Goal: Task Accomplishment & Management: Manage account settings

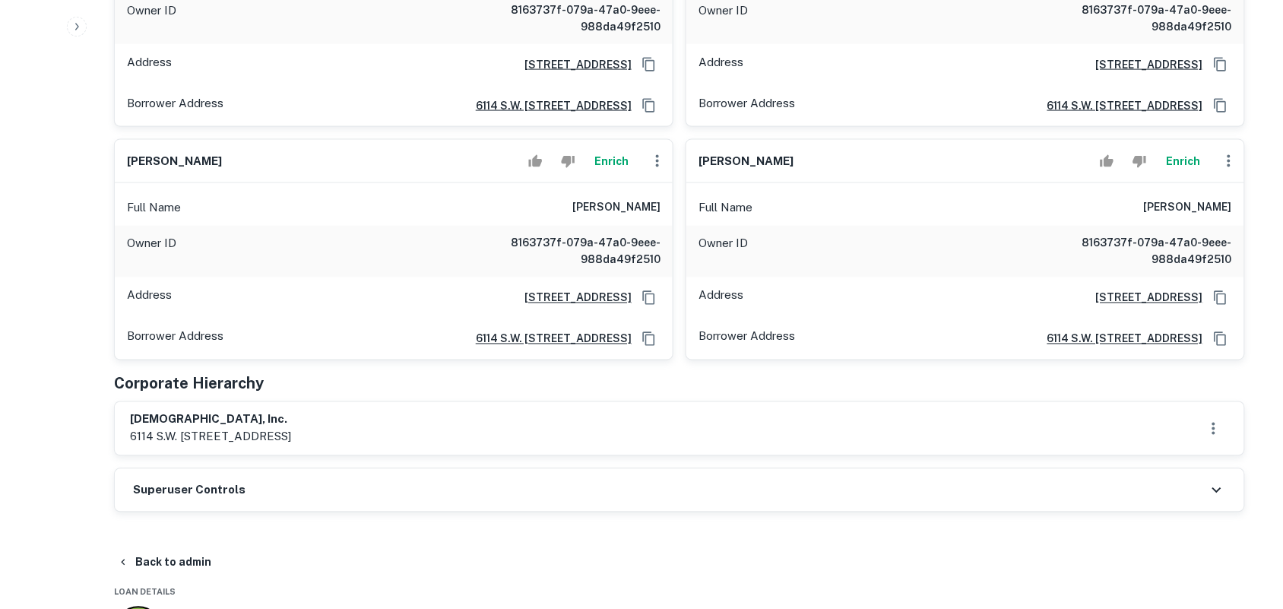
scroll to position [667, 0]
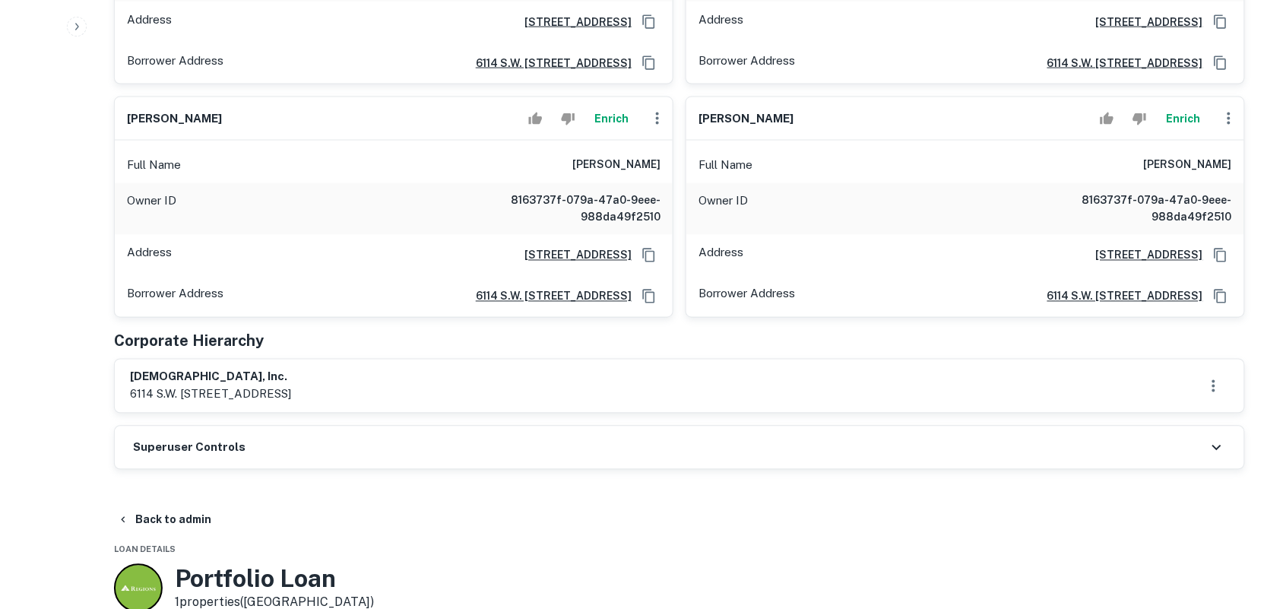
click at [312, 362] on div "emmanuel apostolic church, inc. 6114 s.w. 35th court, miramar, fl, 33023" at bounding box center [680, 386] width 1130 height 53
drag, startPoint x: 312, startPoint y: 362, endPoint x: 107, endPoint y: 358, distance: 205.3
drag, startPoint x: 138, startPoint y: 374, endPoint x: 346, endPoint y: 381, distance: 207.6
click at [346, 378] on div "emmanuel apostolic church, inc. 6114 s.w. 35th court, miramar, fl, 33023" at bounding box center [680, 386] width 1130 height 53
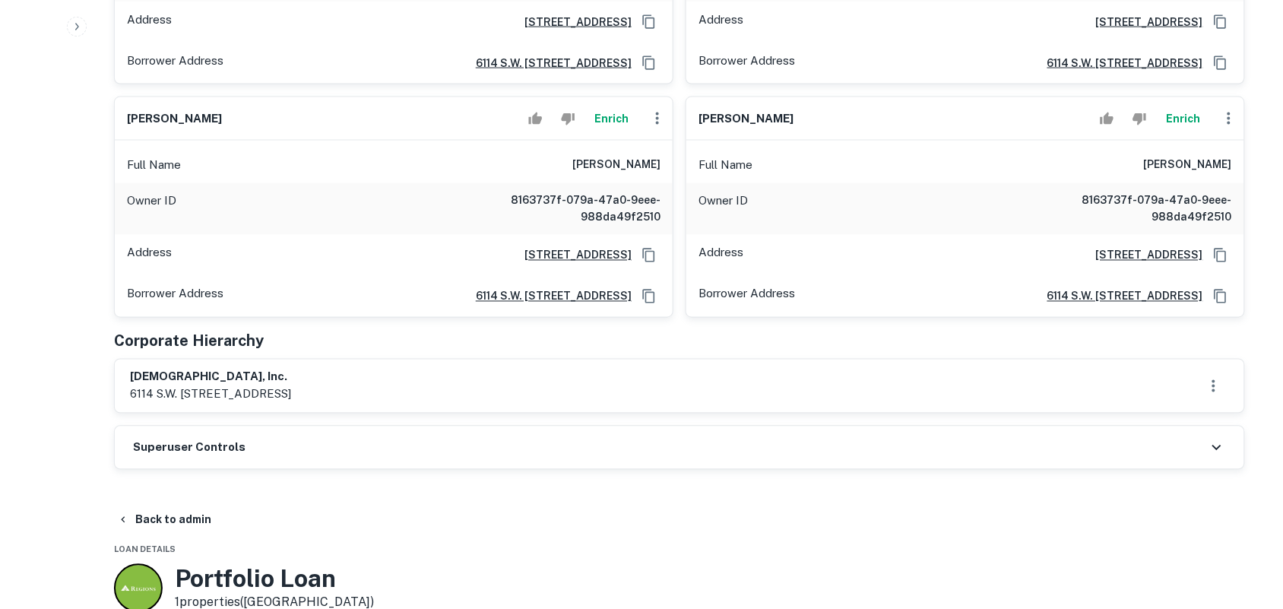
copy h6 "emmanuel apostolic church, inc."
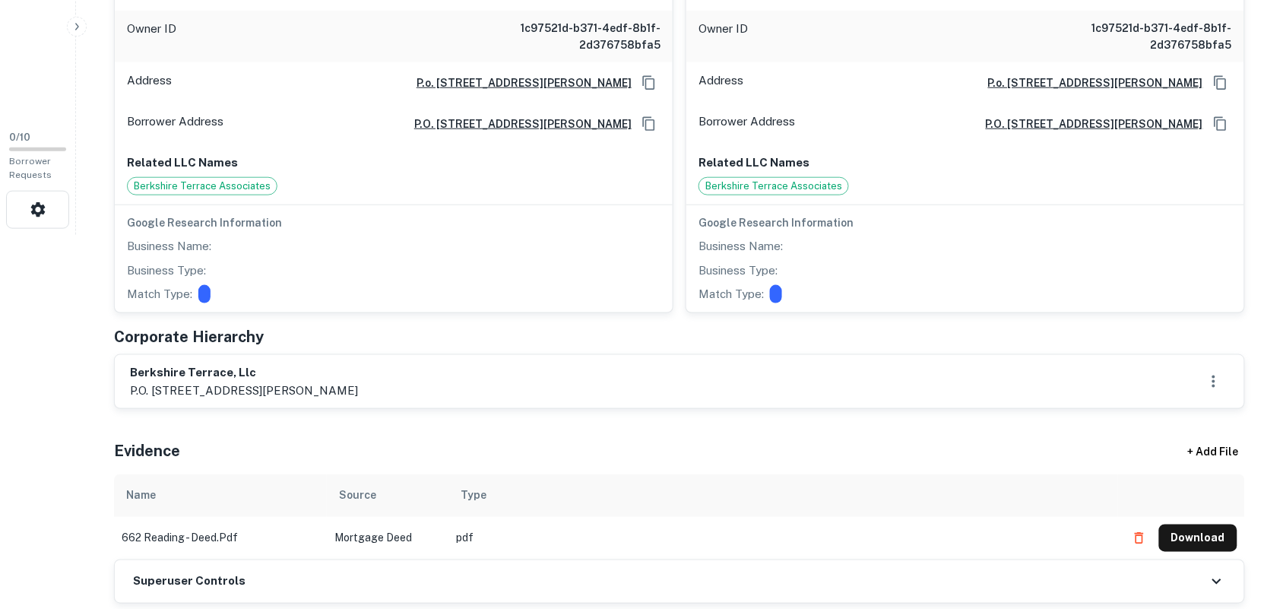
scroll to position [404, 0]
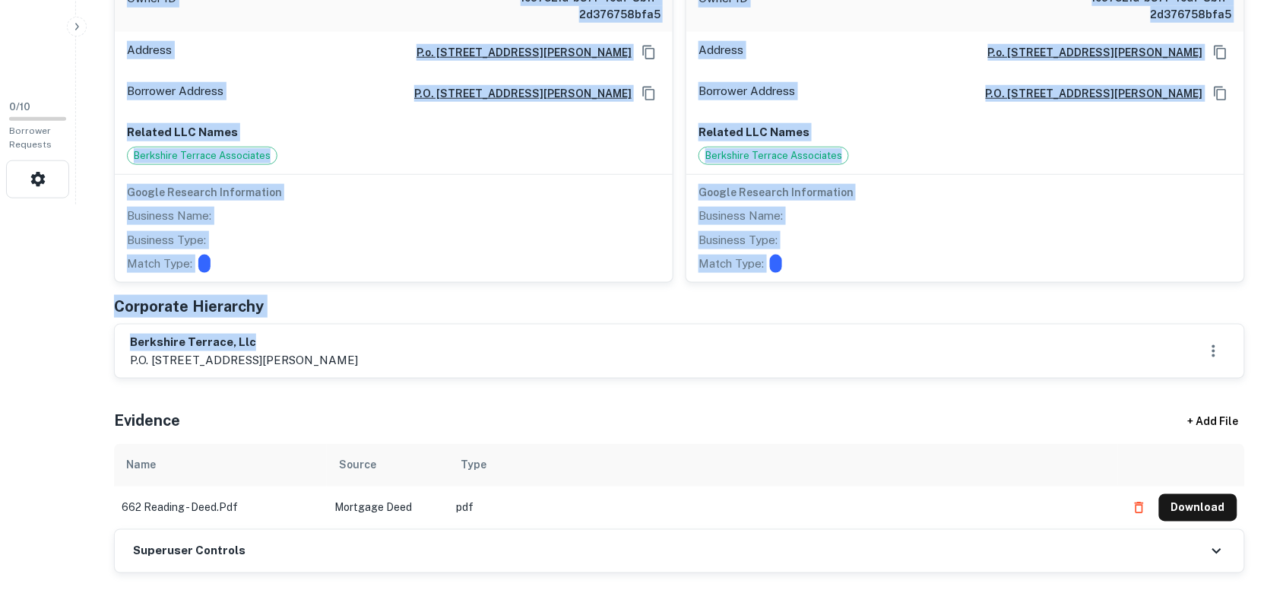
drag, startPoint x: 93, startPoint y: 337, endPoint x: 335, endPoint y: 327, distance: 241.9
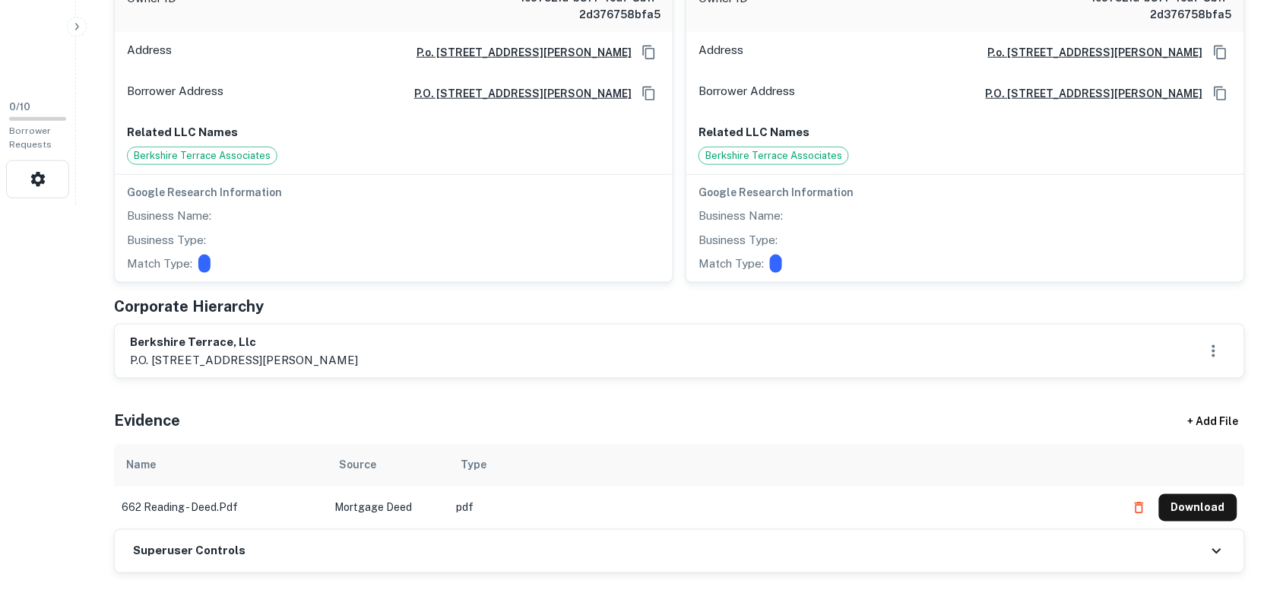
drag, startPoint x: 123, startPoint y: 348, endPoint x: 290, endPoint y: 343, distance: 167.3
click at [287, 343] on div "berkshire terrace, llc p.o. box 283, 57 tingley road, brookside, nj, 07926" at bounding box center [680, 351] width 1130 height 53
copy h6 "berkshire terrace, llc"
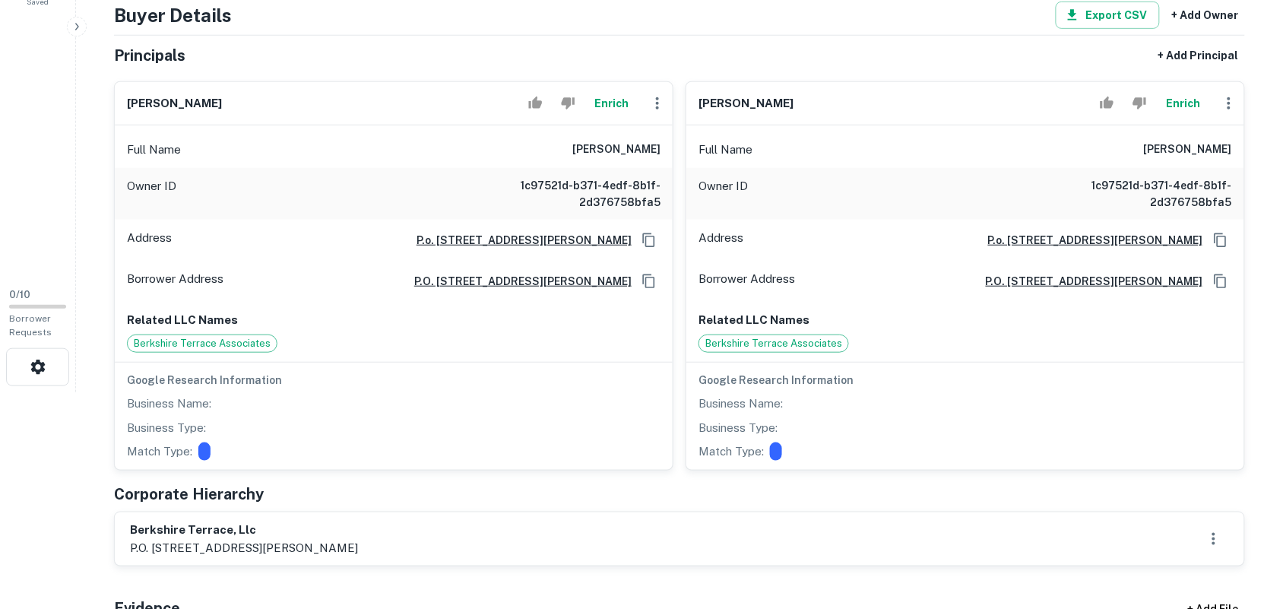
scroll to position [214, 0]
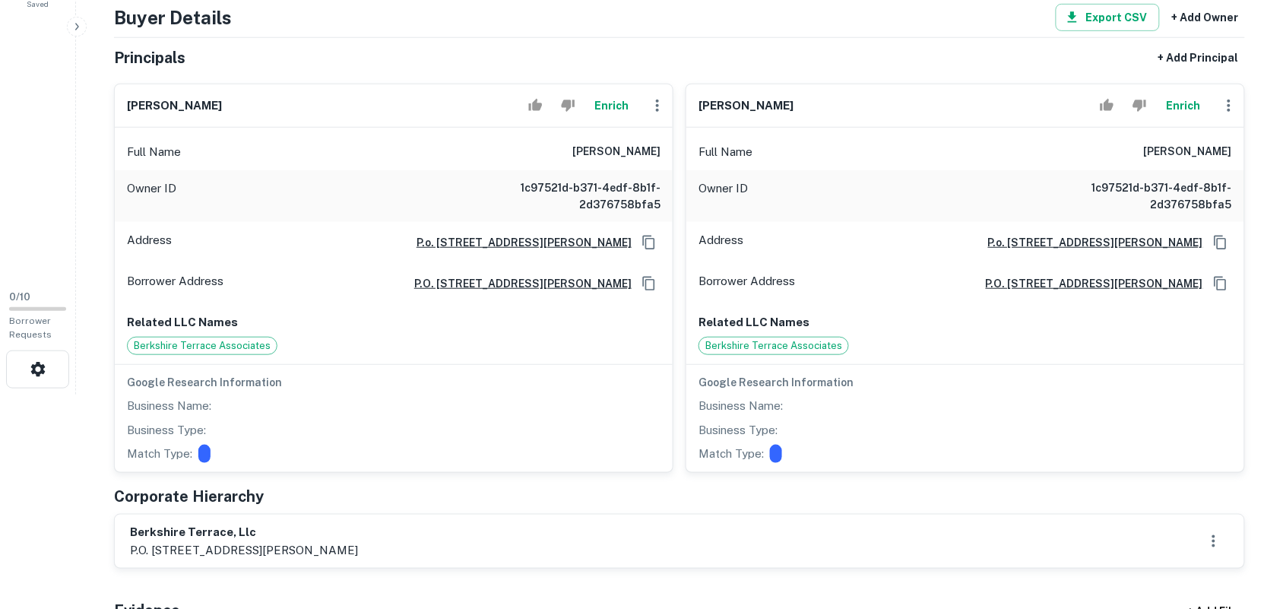
drag, startPoint x: 441, startPoint y: 233, endPoint x: 107, endPoint y: 196, distance: 335.8
click at [107, 196] on div "robert j. holland Enrich Full Name robert j. holland Owner ID 1c97521d-b371-4ed…" at bounding box center [388, 271] width 572 height 401
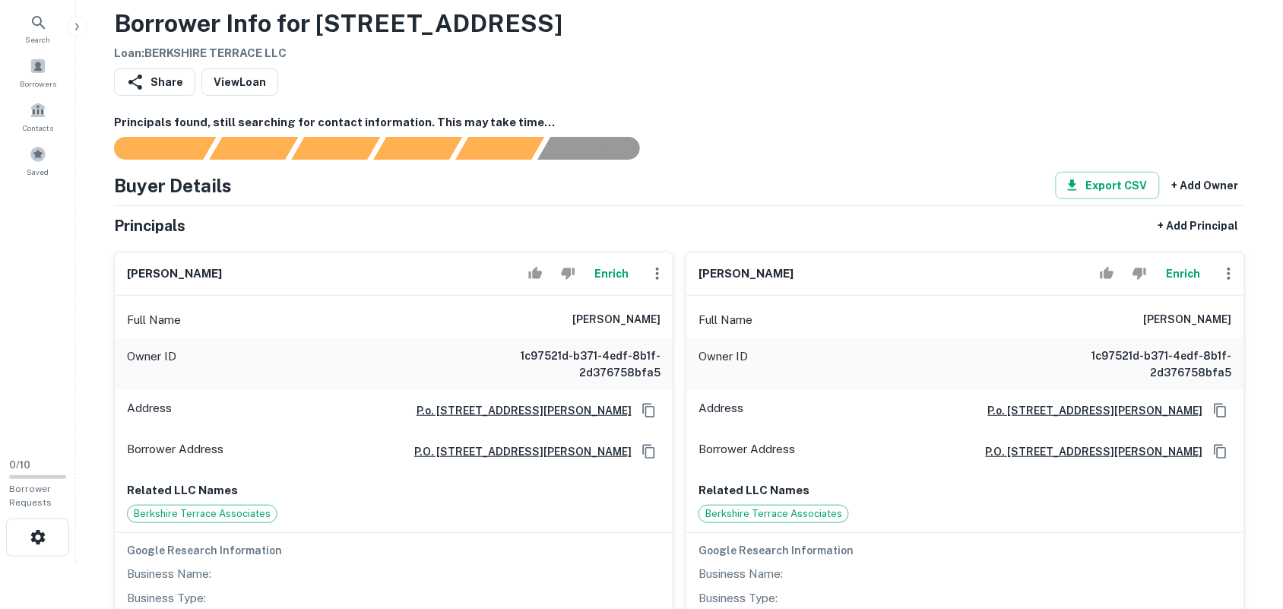
scroll to position [24, 0]
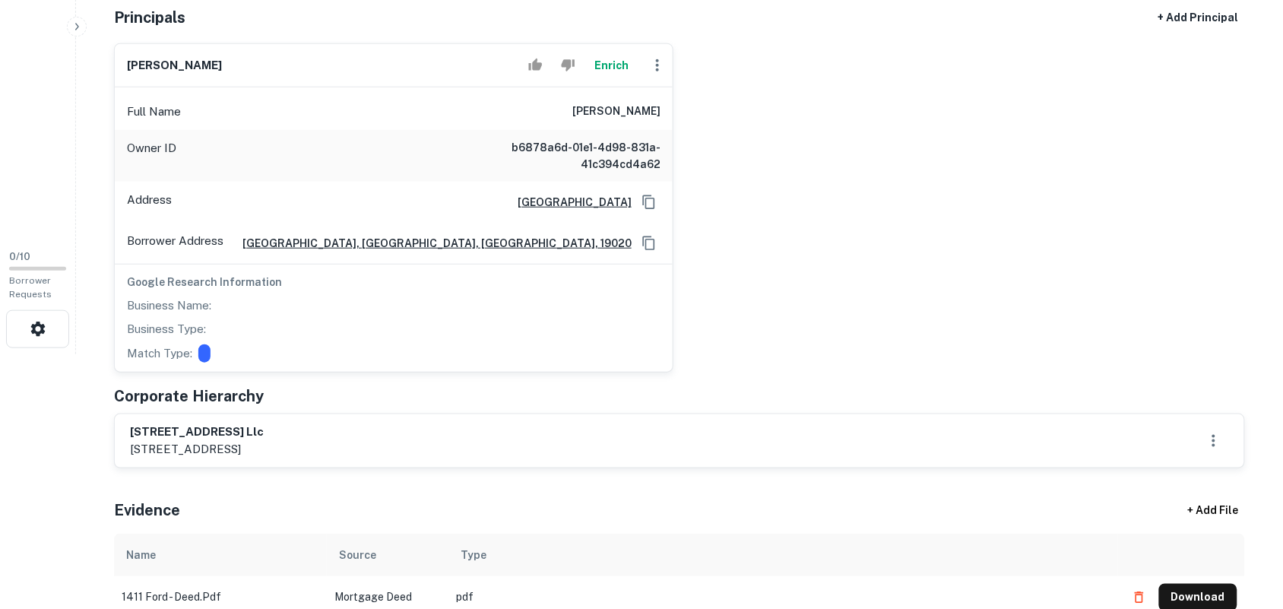
scroll to position [258, 0]
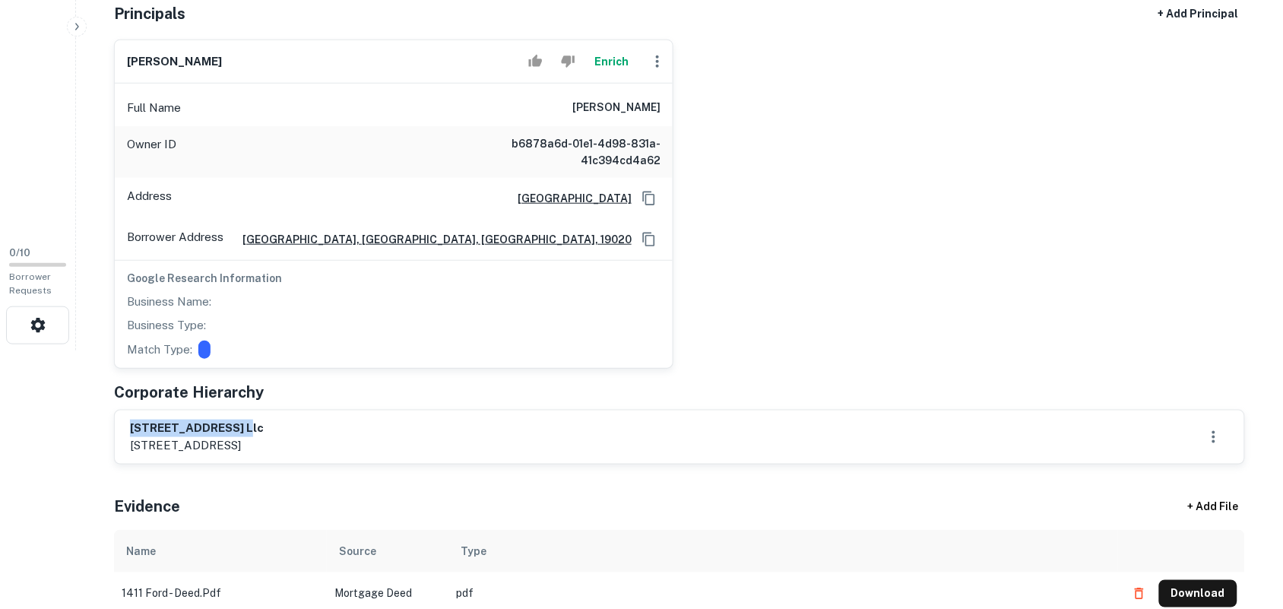
drag, startPoint x: 111, startPoint y: 420, endPoint x: 279, endPoint y: 418, distance: 168.0
copy h6 "1411 ford road llc"
drag, startPoint x: 833, startPoint y: 249, endPoint x: 829, endPoint y: 242, distance: 8.2
click at [834, 248] on div "meir ahren spiegel Enrich Full Name meir ahren spiegel Owner ID b6878a6d-01e1-4…" at bounding box center [673, 197] width 1143 height 341
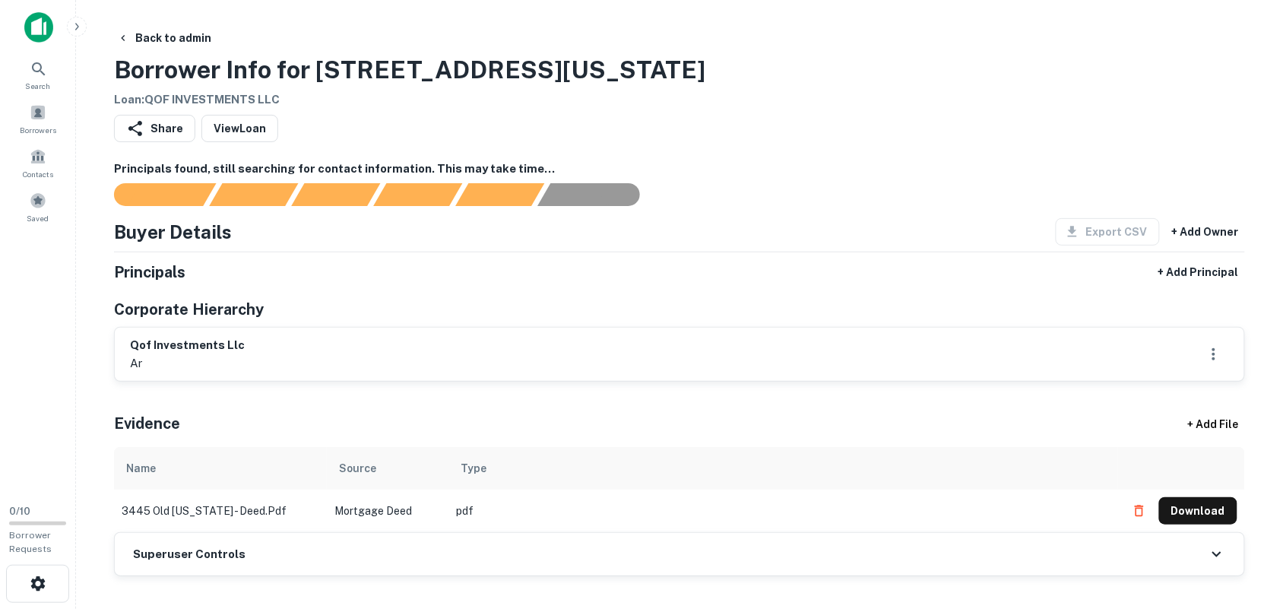
scroll to position [24, 0]
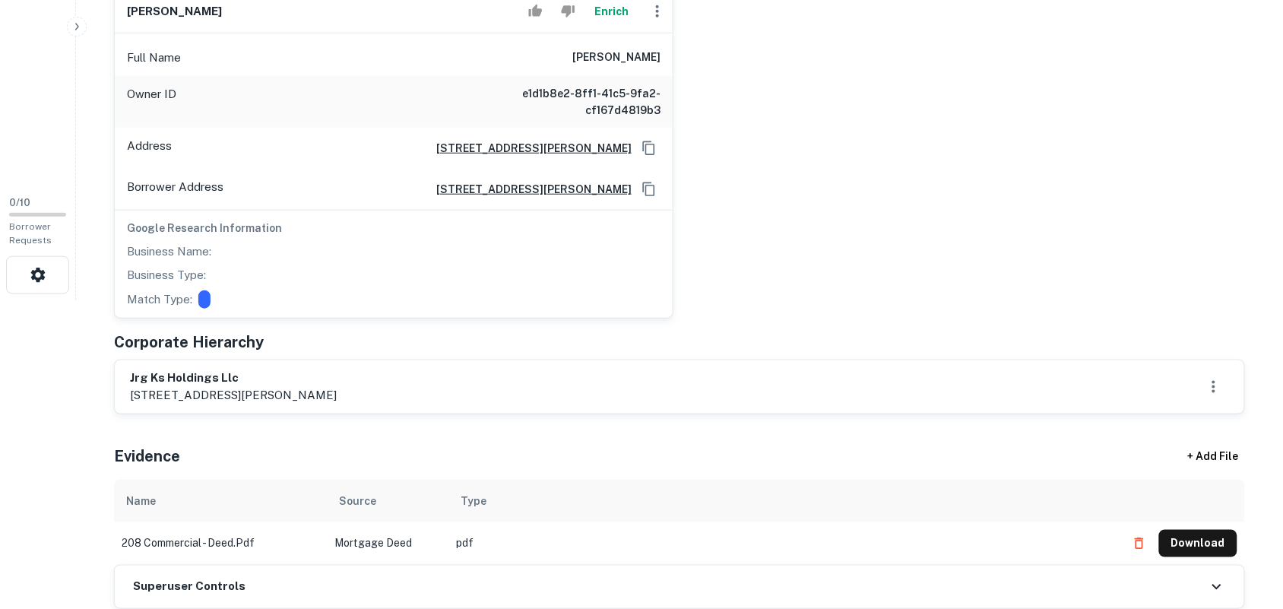
scroll to position [309, 0]
drag, startPoint x: 183, startPoint y: 363, endPoint x: 278, endPoint y: 359, distance: 95.1
click at [769, 228] on div "[PERSON_NAME] Enrich Full Name [PERSON_NAME] Owner ID e1d1b8e2-8ff1-41c5-9fa2-c…" at bounding box center [673, 146] width 1143 height 341
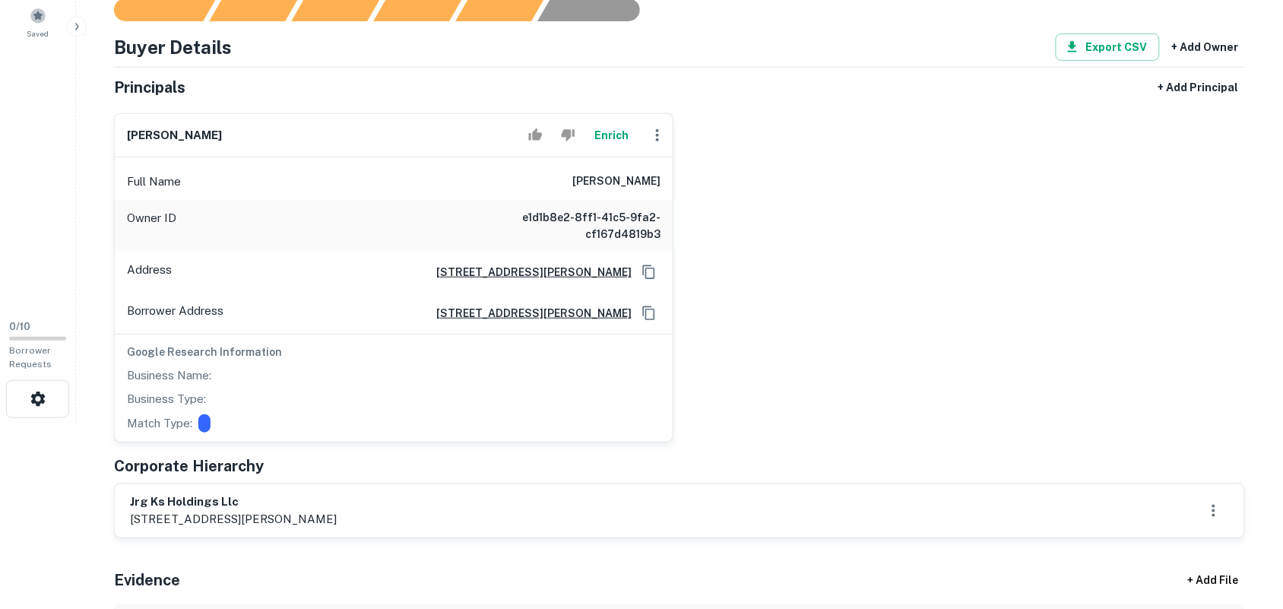
scroll to position [214, 0]
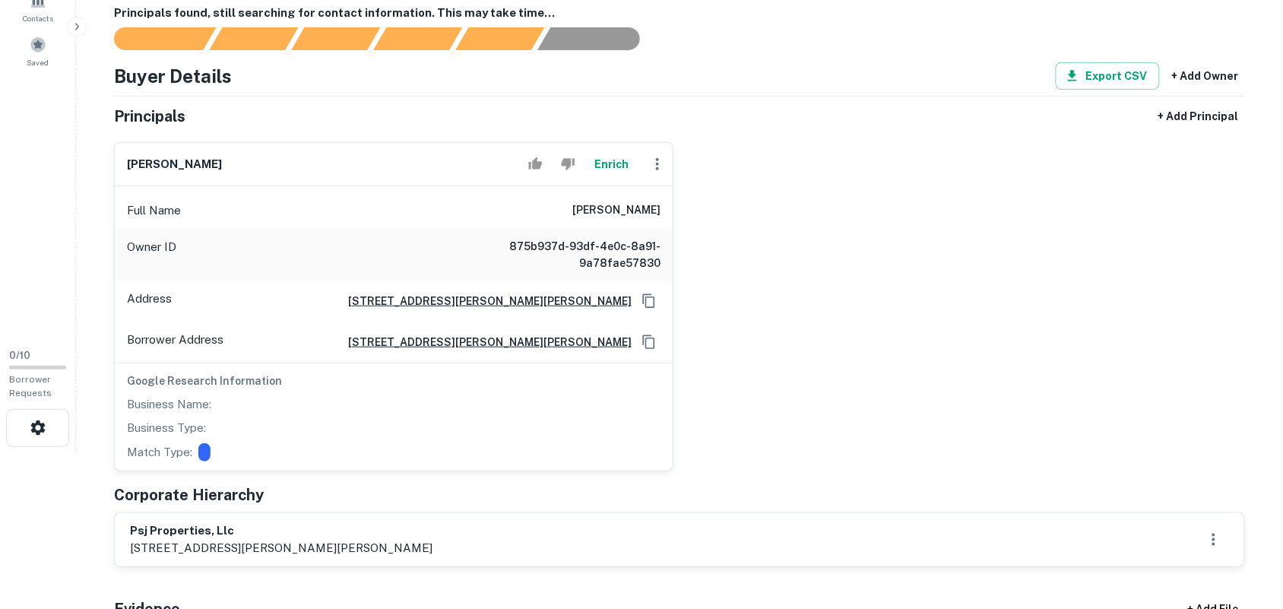
scroll to position [190, 0]
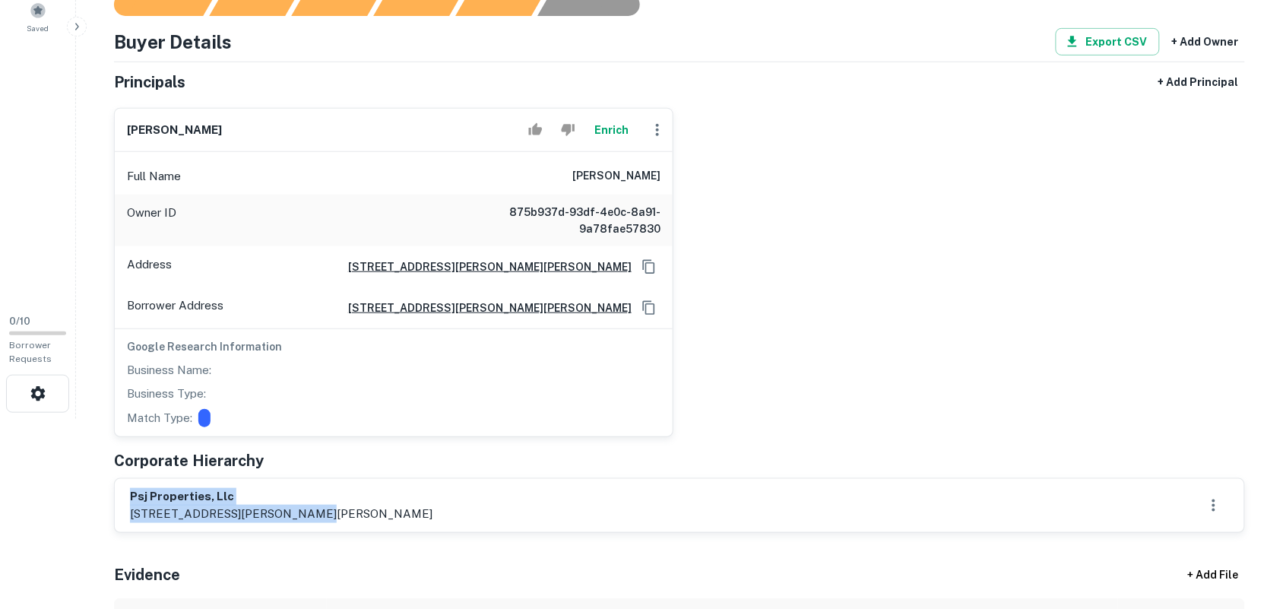
drag, startPoint x: 141, startPoint y: 493, endPoint x: 302, endPoint y: 506, distance: 161.7
click at [300, 506] on div "psj properties, llc [STREET_ADDRESS][PERSON_NAME]" at bounding box center [680, 505] width 1130 height 53
click at [88, 419] on html "Search Borrowers Contacts Saved 0 / 10 Borrower Requests Back to admin Borrower…" at bounding box center [641, 114] width 1283 height 609
drag, startPoint x: 198, startPoint y: 491, endPoint x: 296, endPoint y: 491, distance: 98.1
click at [296, 491] on div "psj properties, llc 2409 w hudson rd, rogers, ar, 72756" at bounding box center [680, 505] width 1130 height 53
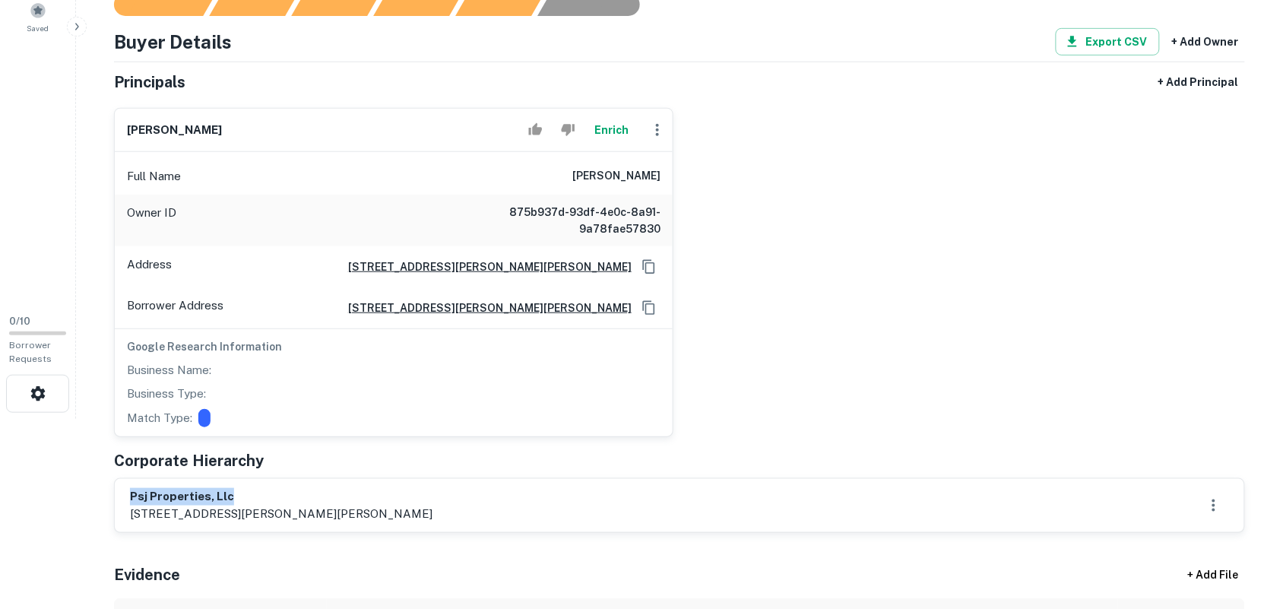
copy h6 "psj properties, llc"
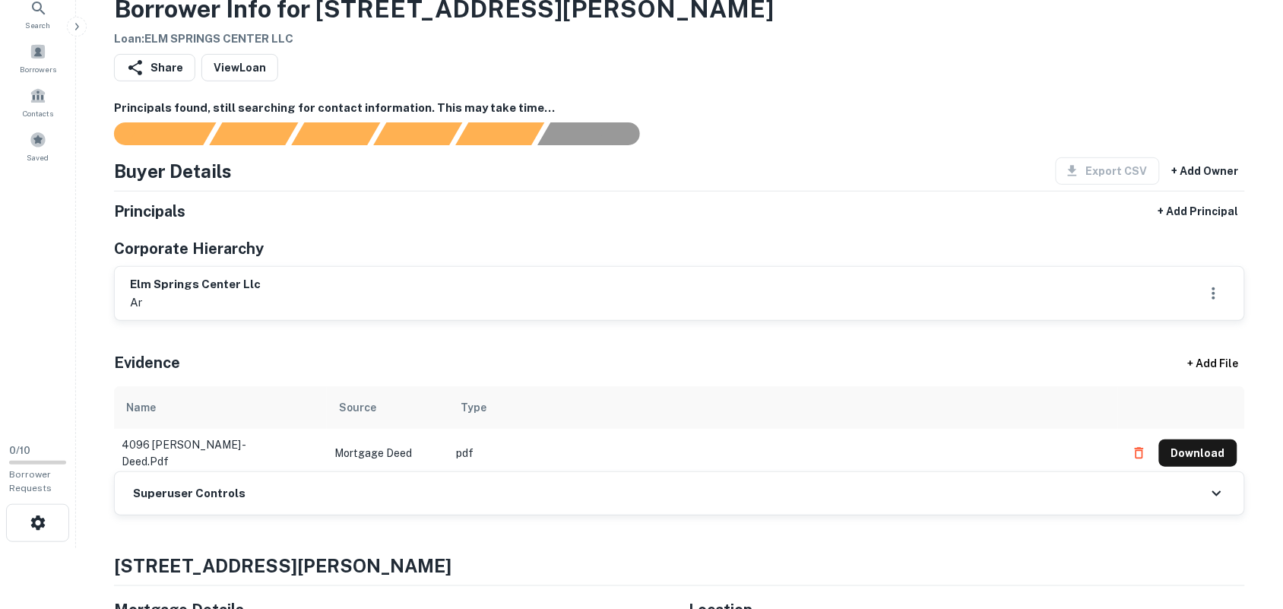
scroll to position [95, 0]
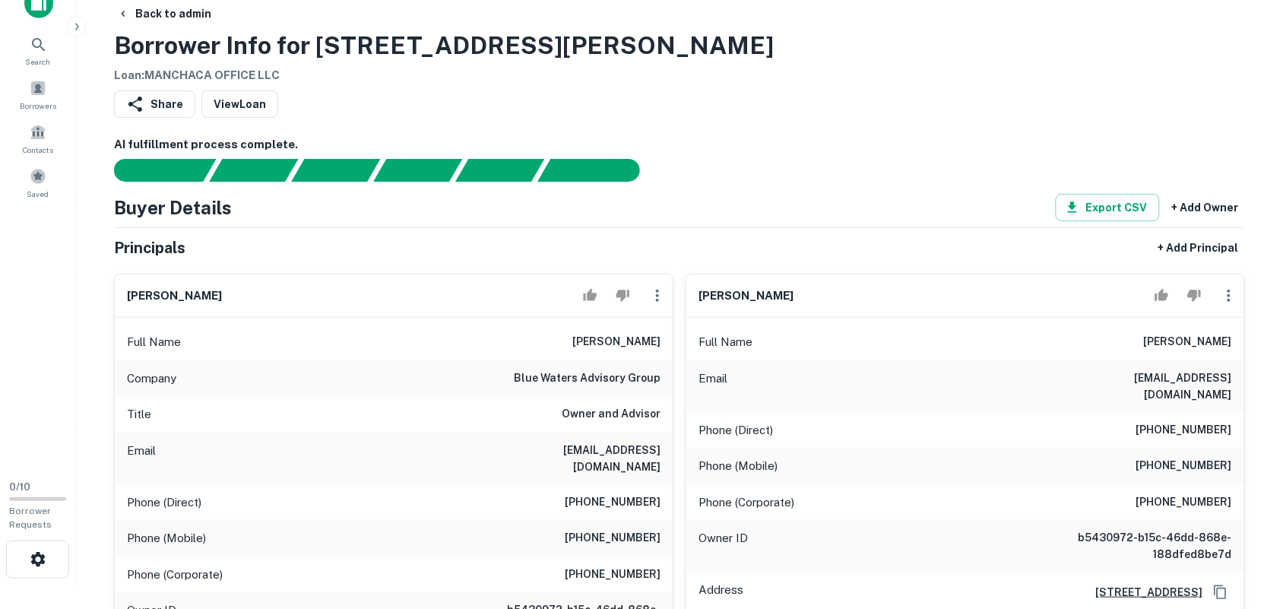
scroll to position [119, 0]
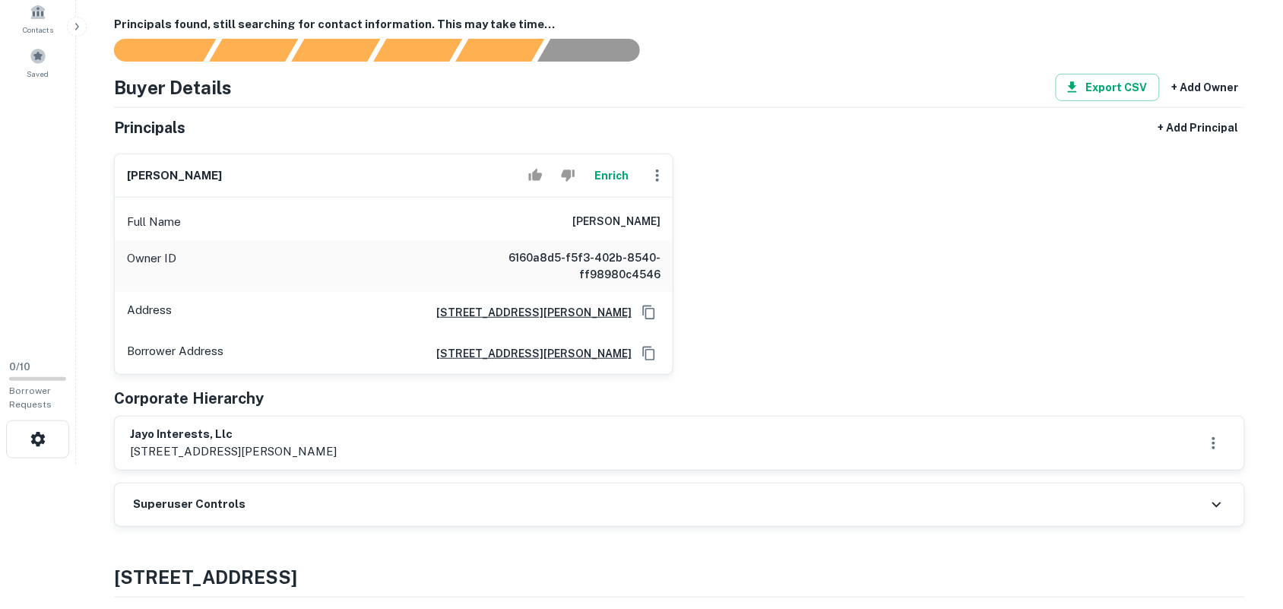
scroll to position [285, 0]
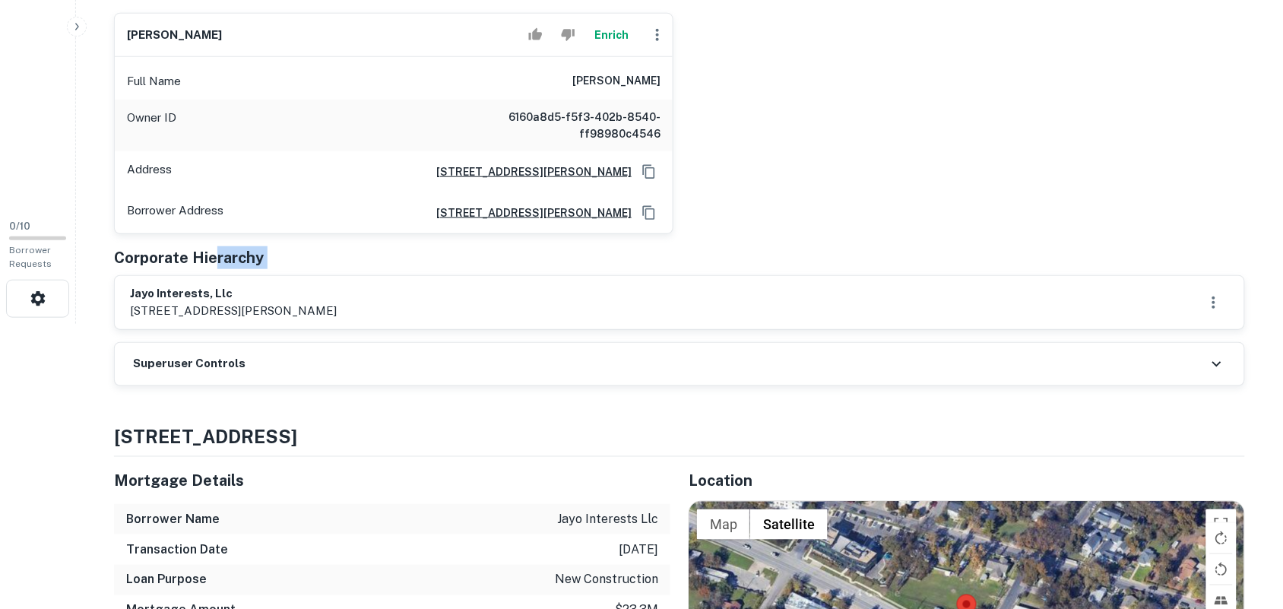
drag, startPoint x: 113, startPoint y: 287, endPoint x: 198, endPoint y: 263, distance: 89.3
drag, startPoint x: 103, startPoint y: 194, endPoint x: 74, endPoint y: 165, distance: 40.9
click at [102, 191] on div "guy oliver Enrich Full Name guy oliver Owner ID 6160a8d5-f5f3-402b-8540-ff98980…" at bounding box center [388, 117] width 572 height 233
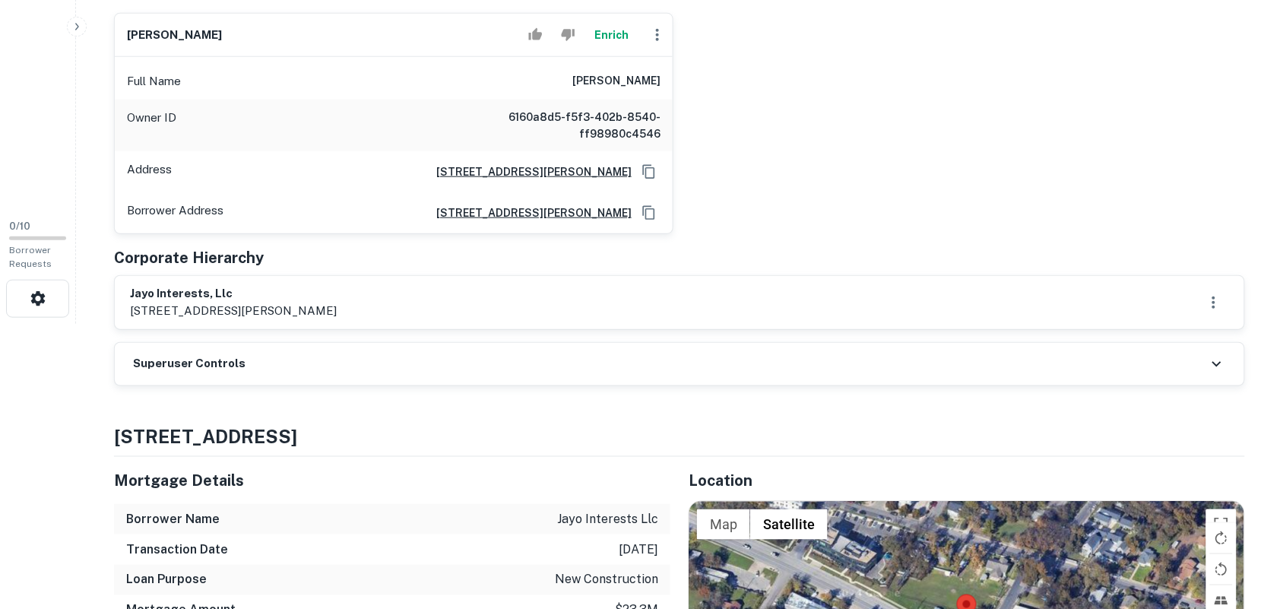
drag, startPoint x: 108, startPoint y: 276, endPoint x: 337, endPoint y: 302, distance: 230.3
copy h6 "jayo interests, llc"
click at [1021, 232] on div "guy oliver Enrich Full Name guy oliver Owner ID 6160a8d5-f5f3-402b-8540-ff98980…" at bounding box center [673, 117] width 1143 height 233
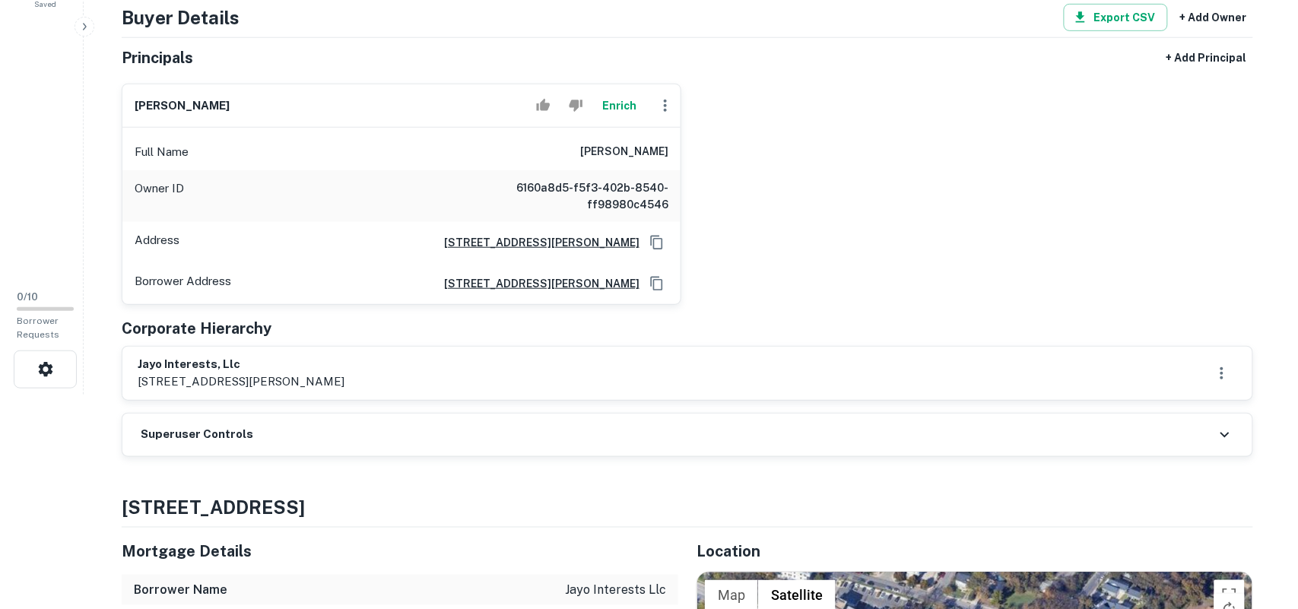
scroll to position [95, 0]
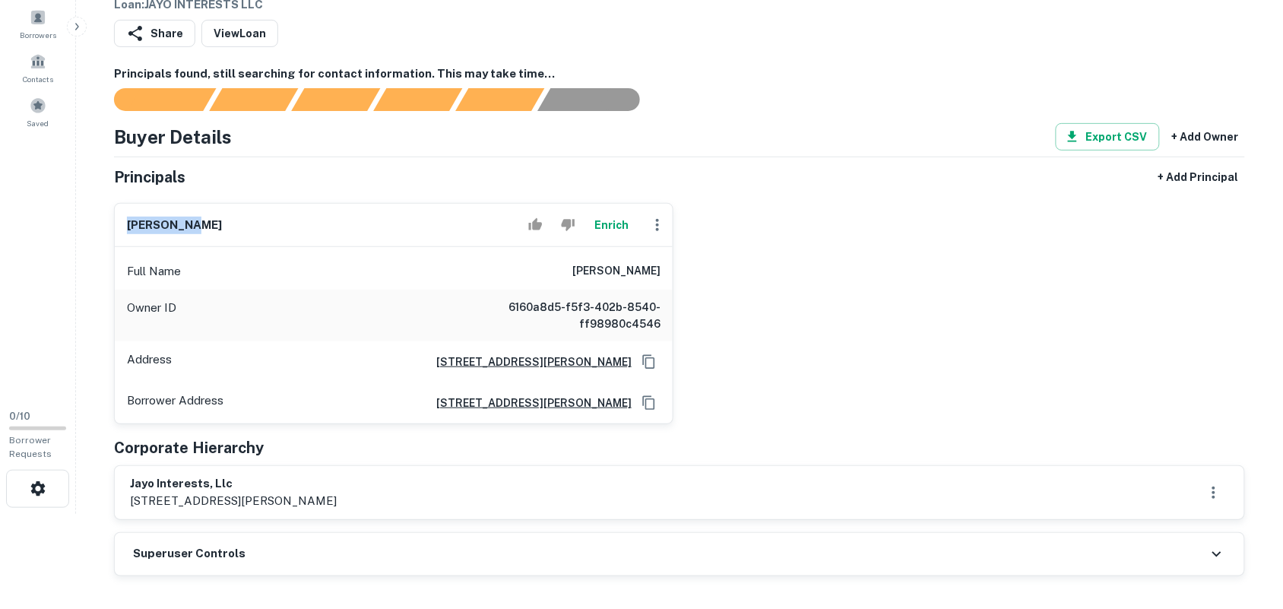
drag, startPoint x: 106, startPoint y: 223, endPoint x: 252, endPoint y: 217, distance: 146.0
click at [252, 217] on div "guy oliver Enrich Full Name guy oliver Owner ID 6160a8d5-f5f3-402b-8540-ff98980…" at bounding box center [388, 307] width 572 height 233
copy h6 "guy oliver"
drag, startPoint x: 969, startPoint y: 204, endPoint x: 779, endPoint y: 165, distance: 194.0
click at [960, 211] on div "guy oliver Enrich Full Name guy oliver Owner ID 6160a8d5-f5f3-402b-8540-ff98980…" at bounding box center [673, 307] width 1143 height 233
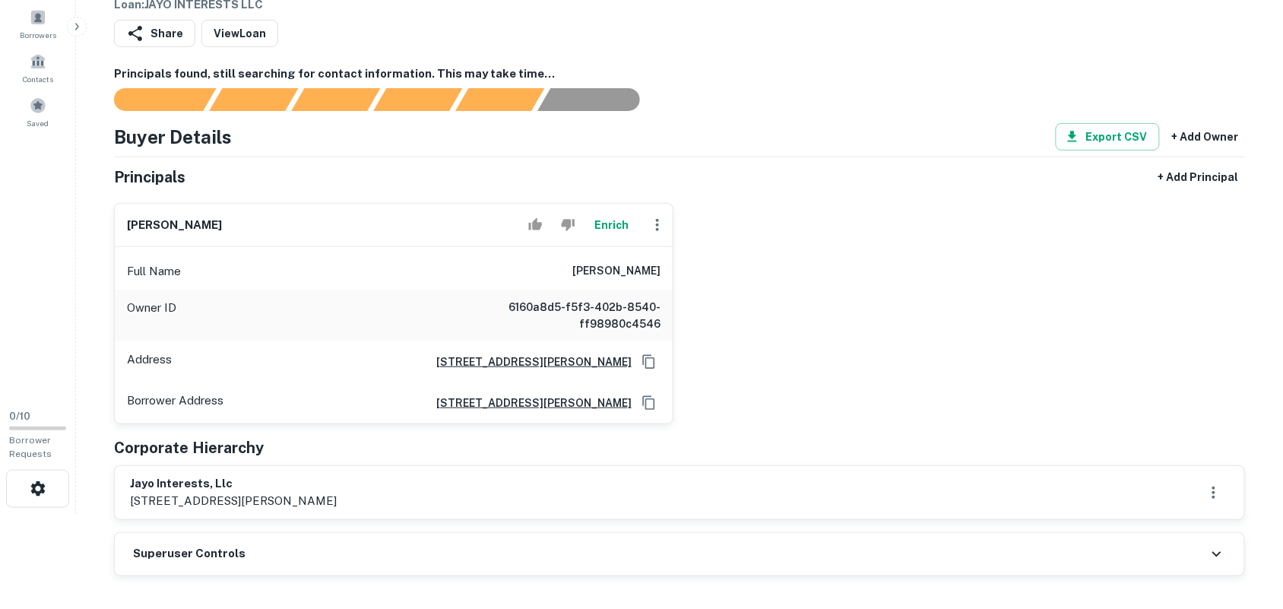
drag, startPoint x: 860, startPoint y: 204, endPoint x: 755, endPoint y: 239, distance: 110.8
click at [857, 207] on div "guy oliver Enrich Full Name guy oliver Owner ID 6160a8d5-f5f3-402b-8540-ff98980…" at bounding box center [673, 307] width 1143 height 233
click at [654, 220] on icon "button" at bounding box center [657, 225] width 18 height 18
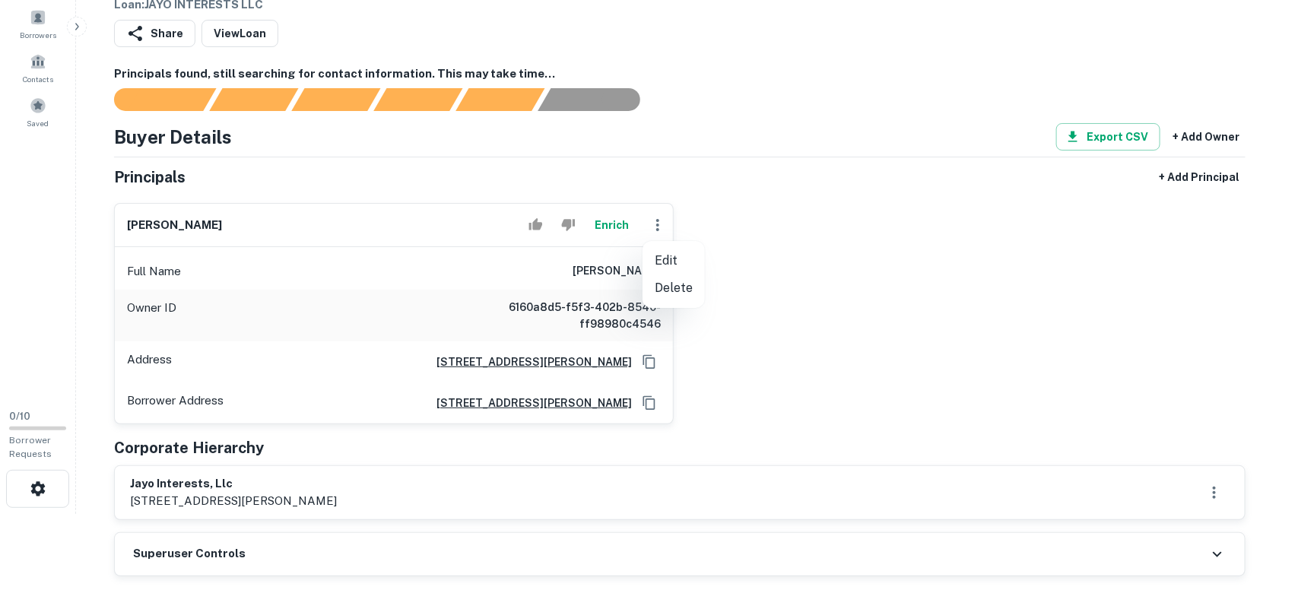
click at [666, 258] on li "Edit" at bounding box center [673, 260] width 62 height 27
select select "**"
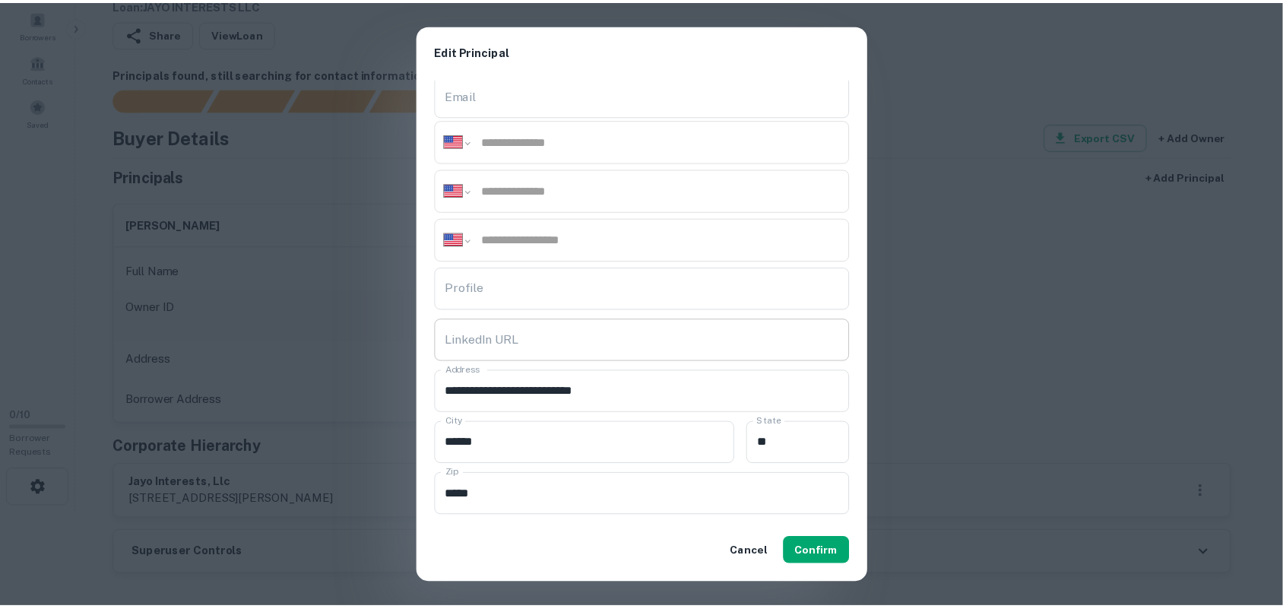
scroll to position [190, 0]
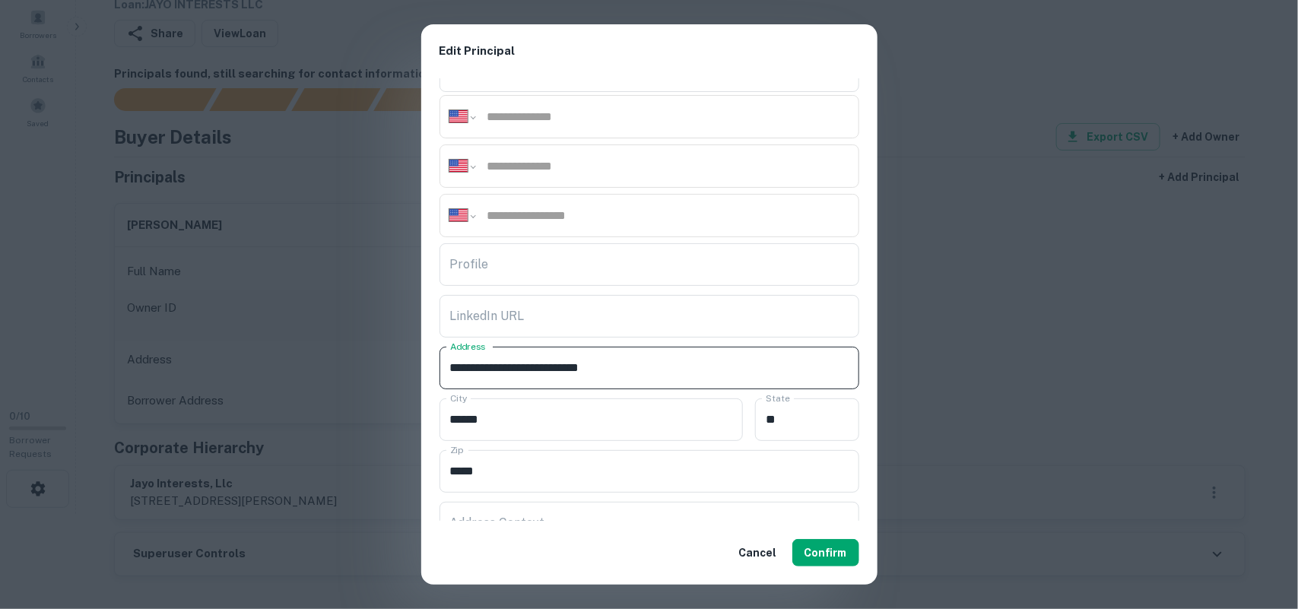
drag, startPoint x: 485, startPoint y: 367, endPoint x: 645, endPoint y: 350, distance: 160.6
click at [651, 353] on input "**********" at bounding box center [649, 368] width 420 height 43
paste input "******"
type input "**********"
click at [578, 418] on input "******" at bounding box center [591, 419] width 304 height 43
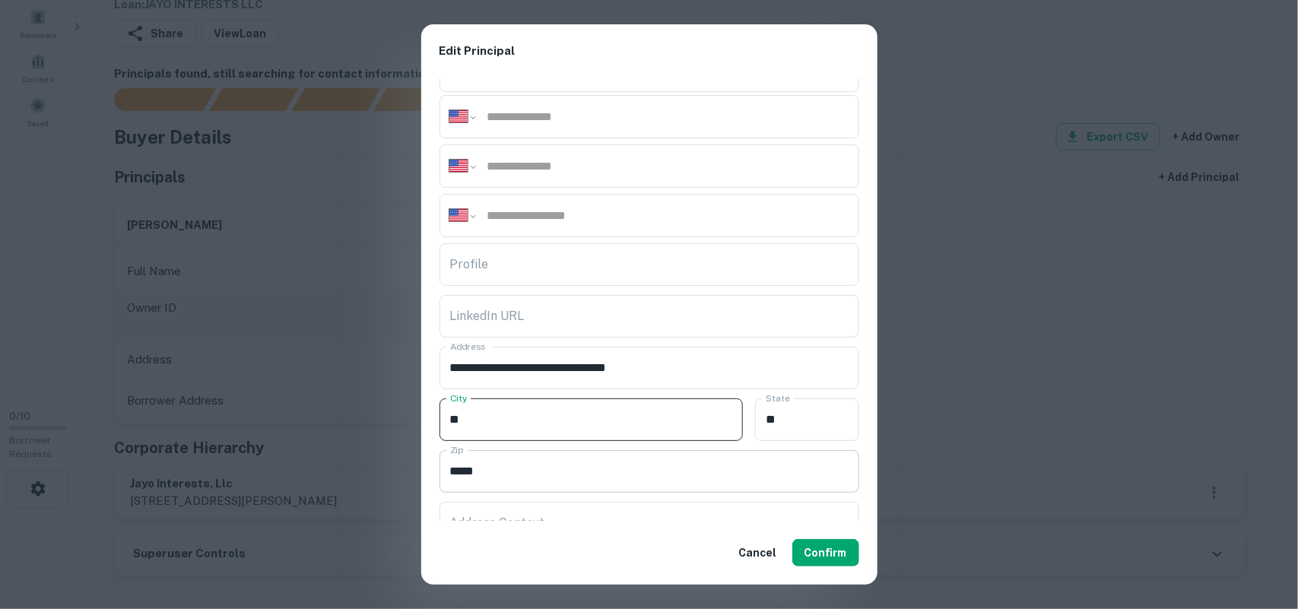
type input "*"
click at [544, 467] on input "***" at bounding box center [649, 471] width 420 height 43
type input "*"
click at [804, 407] on input "*" at bounding box center [806, 419] width 103 height 43
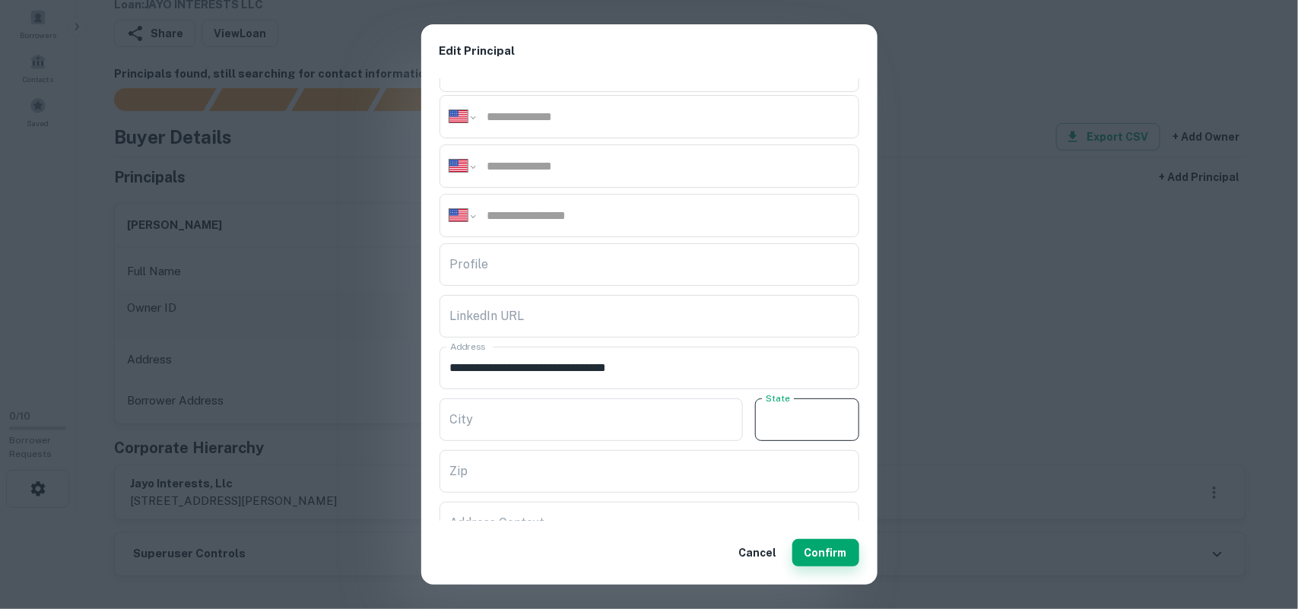
click at [812, 550] on button "Confirm" at bounding box center [825, 552] width 67 height 27
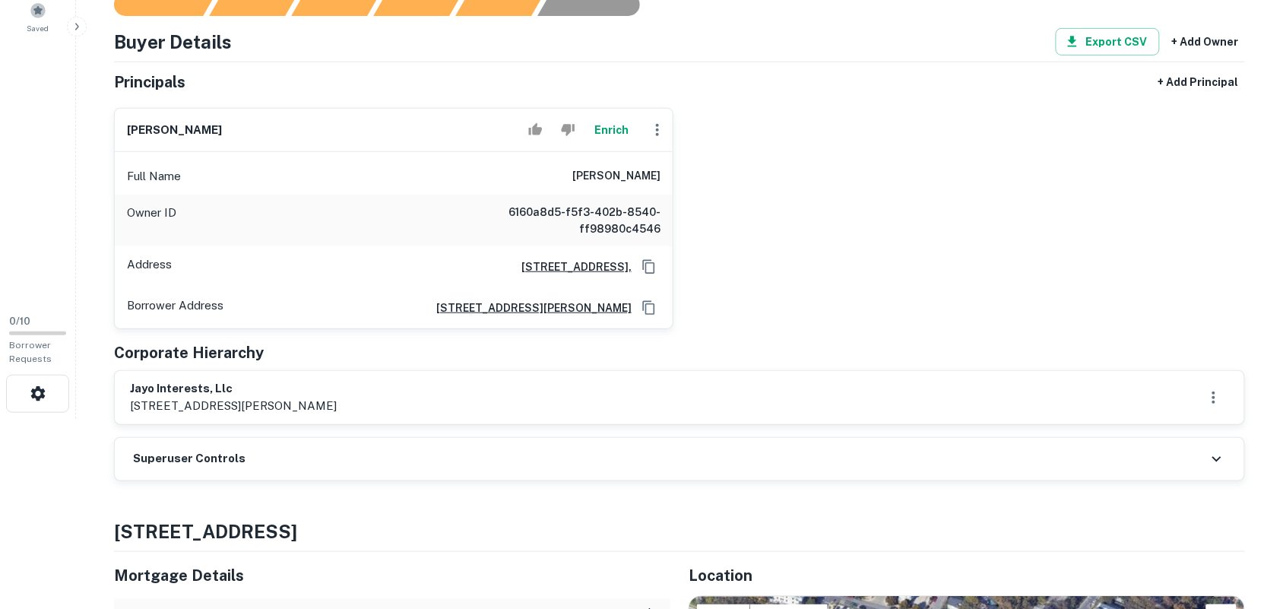
drag, startPoint x: 875, startPoint y: 189, endPoint x: 902, endPoint y: 195, distance: 28.2
click at [880, 192] on div "guy oliver Enrich Full Name guy oliver Owner ID 6160a8d5-f5f3-402b-8540-ff98980…" at bounding box center [673, 212] width 1143 height 233
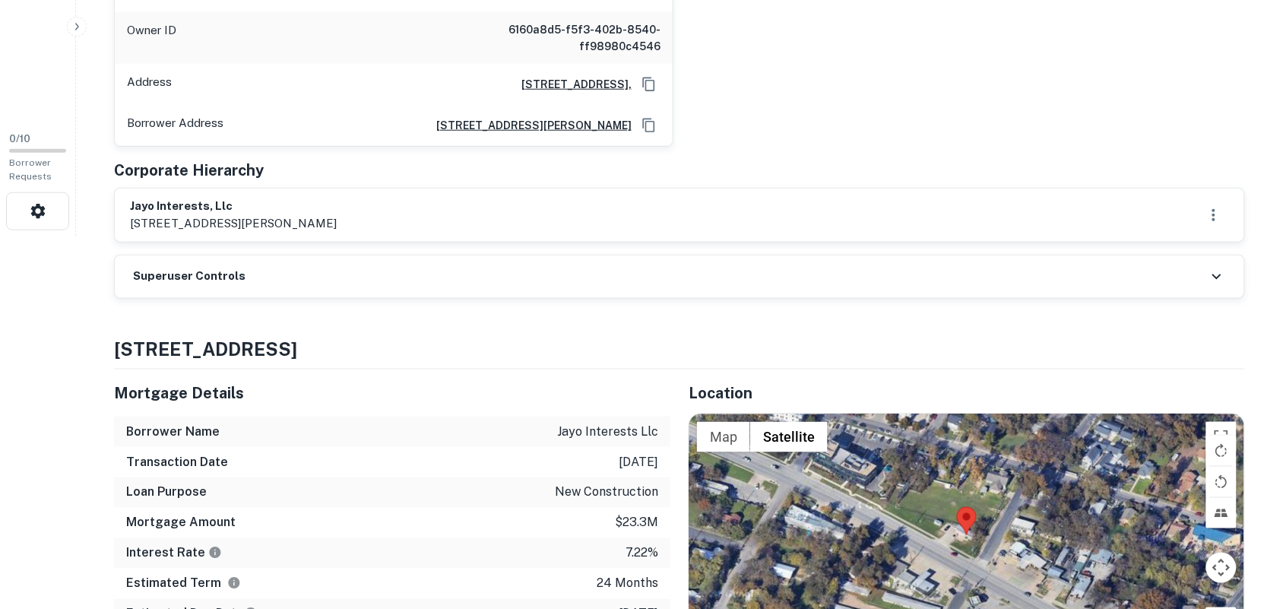
scroll to position [380, 0]
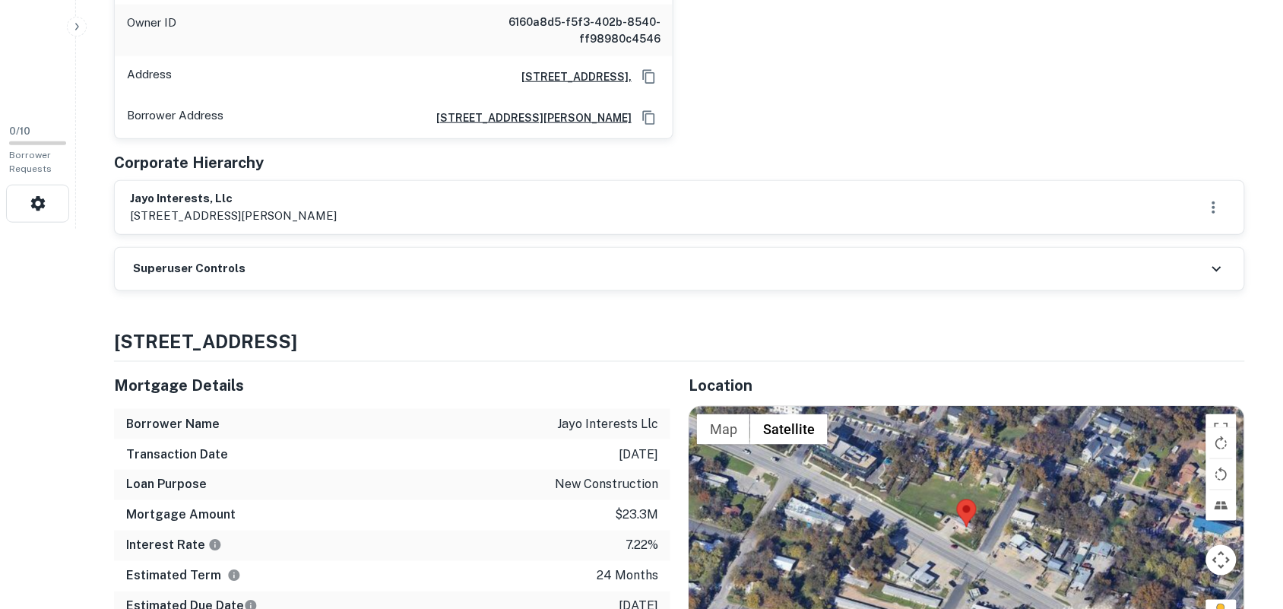
click at [759, 286] on div "Superuser Controls" at bounding box center [680, 269] width 1130 height 43
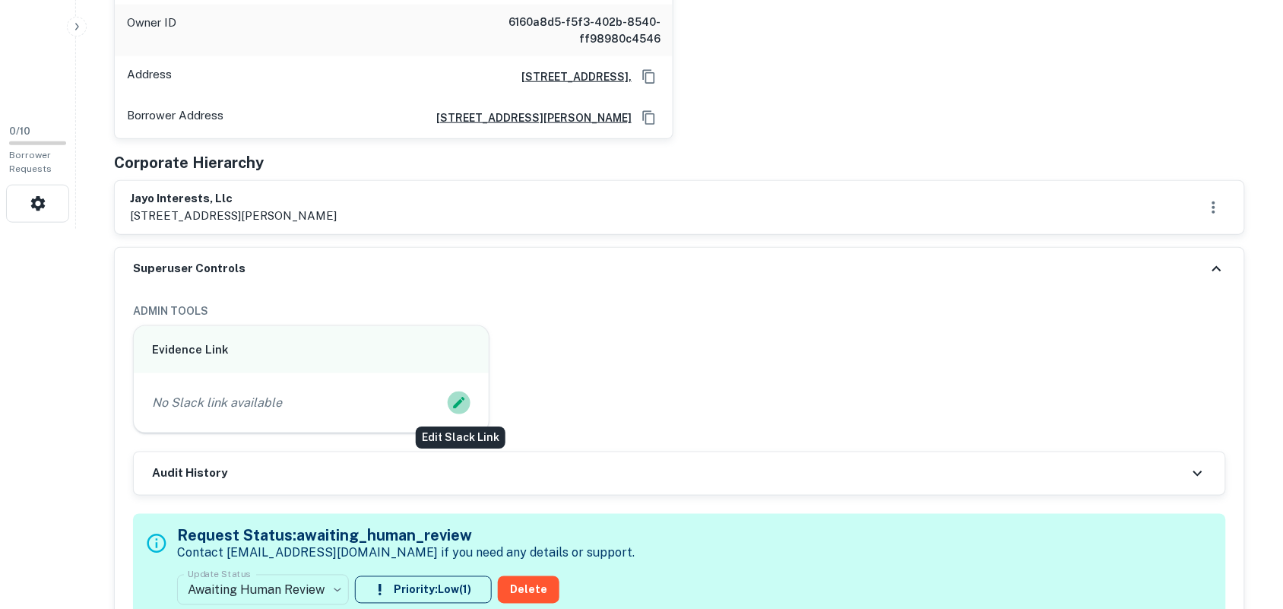
click at [461, 398] on icon "Edit Slack Link" at bounding box center [459, 402] width 15 height 15
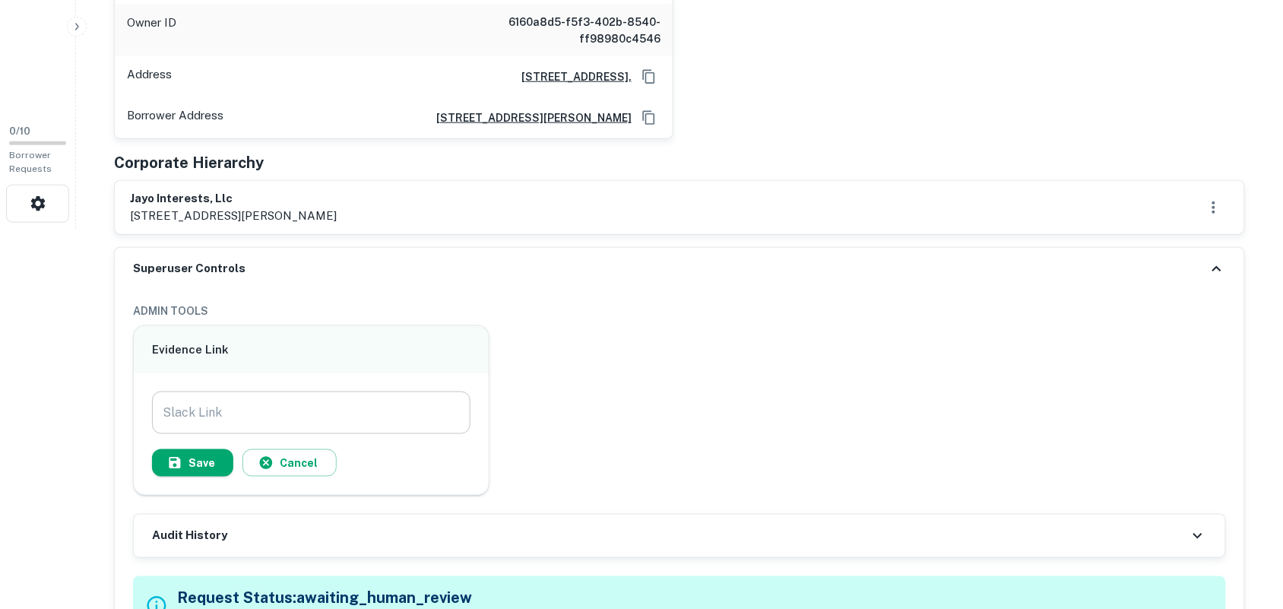
click at [461, 398] on input "Slack Link" at bounding box center [311, 412] width 319 height 43
paste input "**********"
type input "**********"
click at [218, 461] on button "Save" at bounding box center [192, 462] width 81 height 27
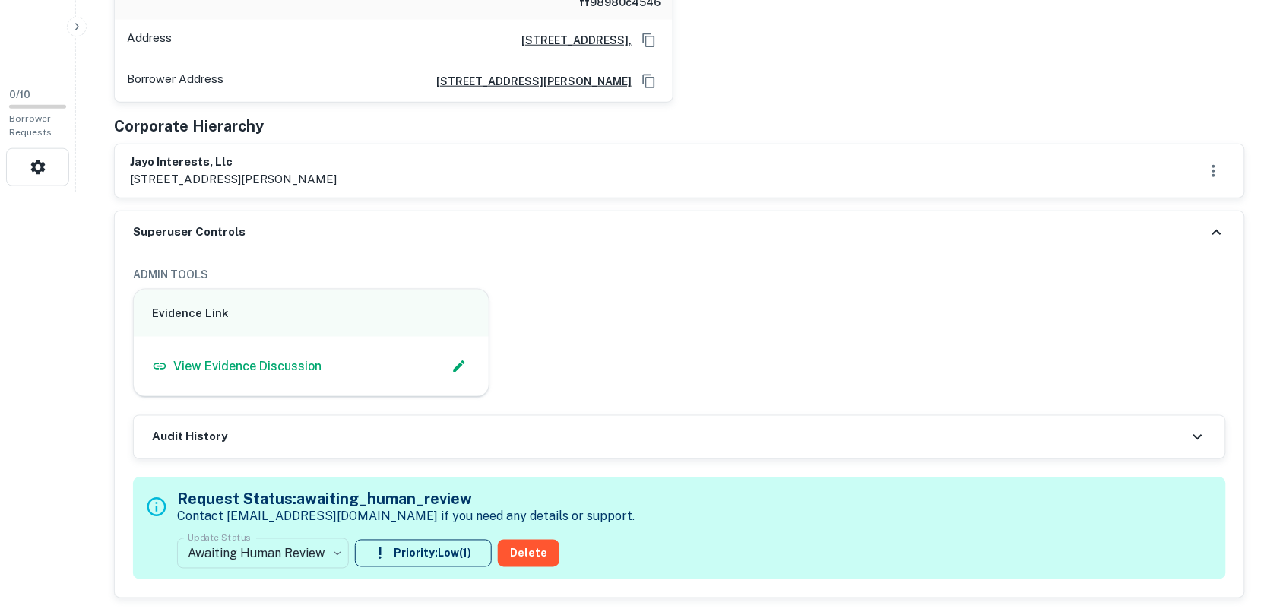
scroll to position [475, 0]
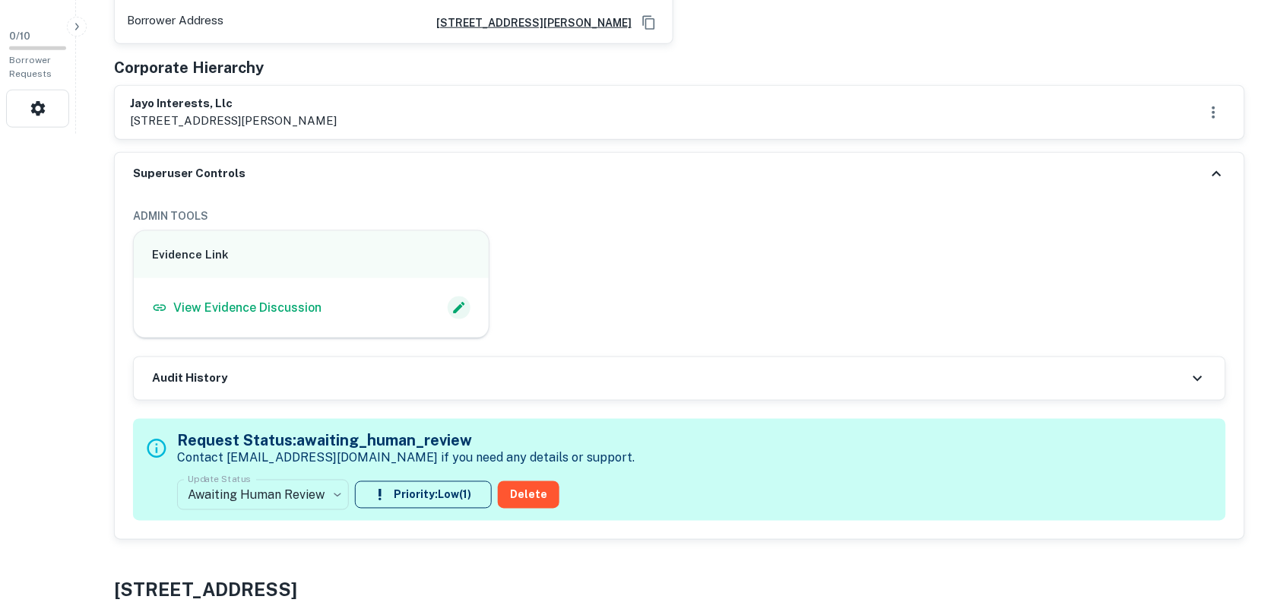
click at [449, 305] on button "Edit Slack Link" at bounding box center [459, 307] width 23 height 23
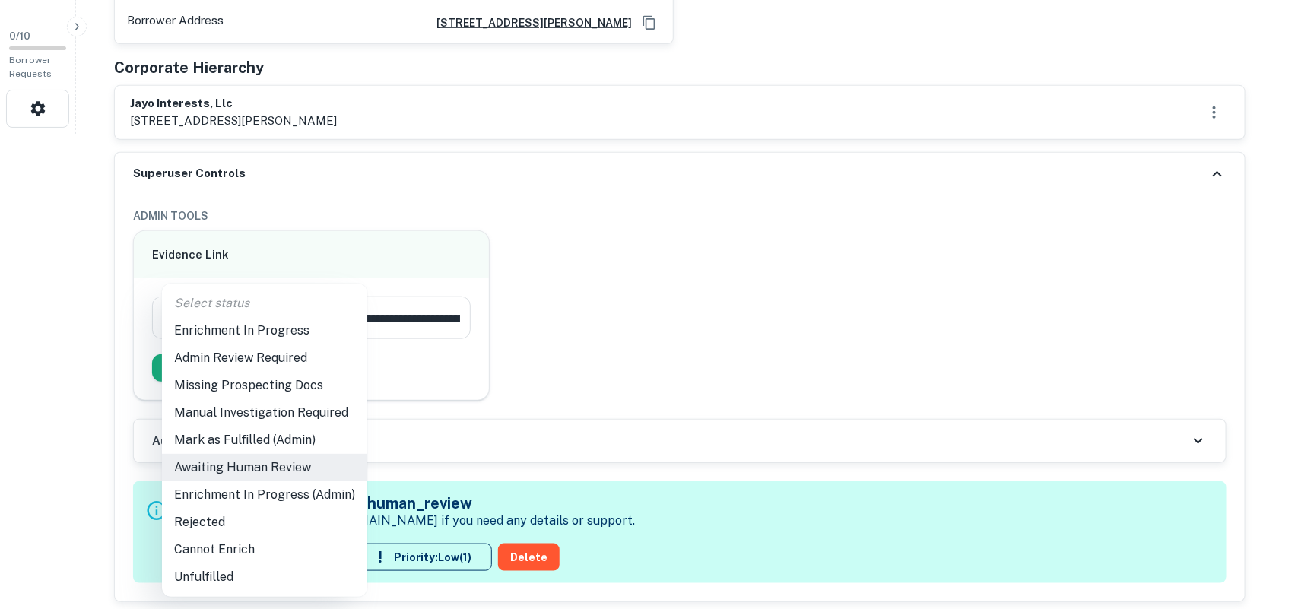
drag, startPoint x: 268, startPoint y: 488, endPoint x: 281, endPoint y: 491, distance: 13.3
click at [271, 488] on li "Enrichment In Progress (Admin)" at bounding box center [264, 494] width 205 height 27
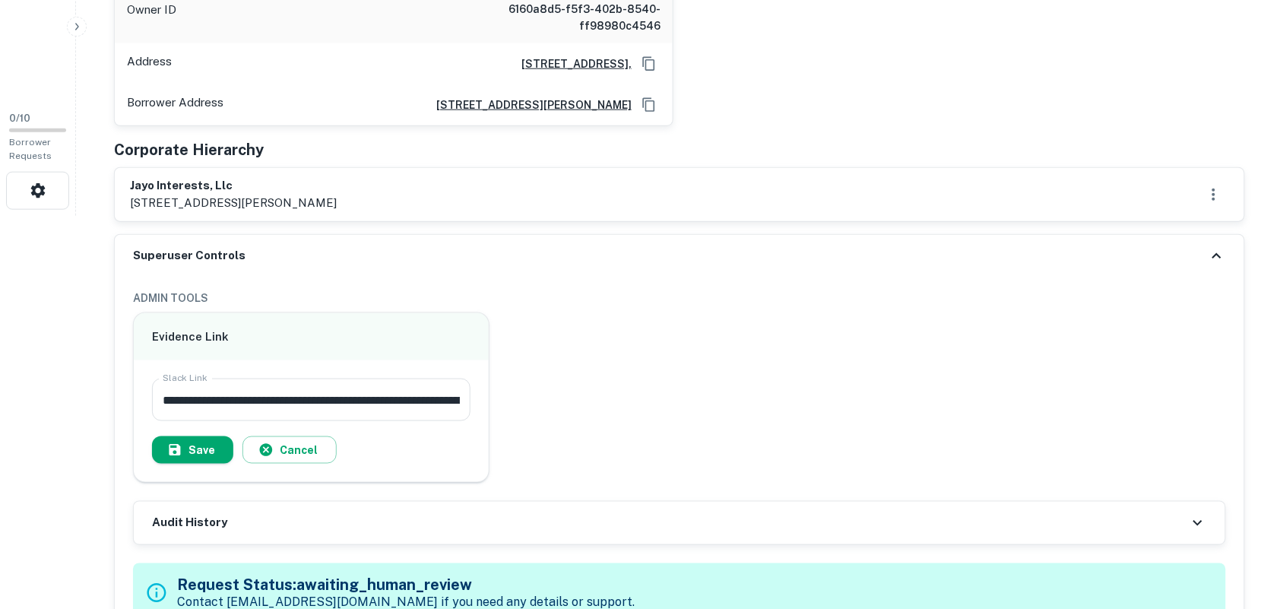
scroll to position [285, 0]
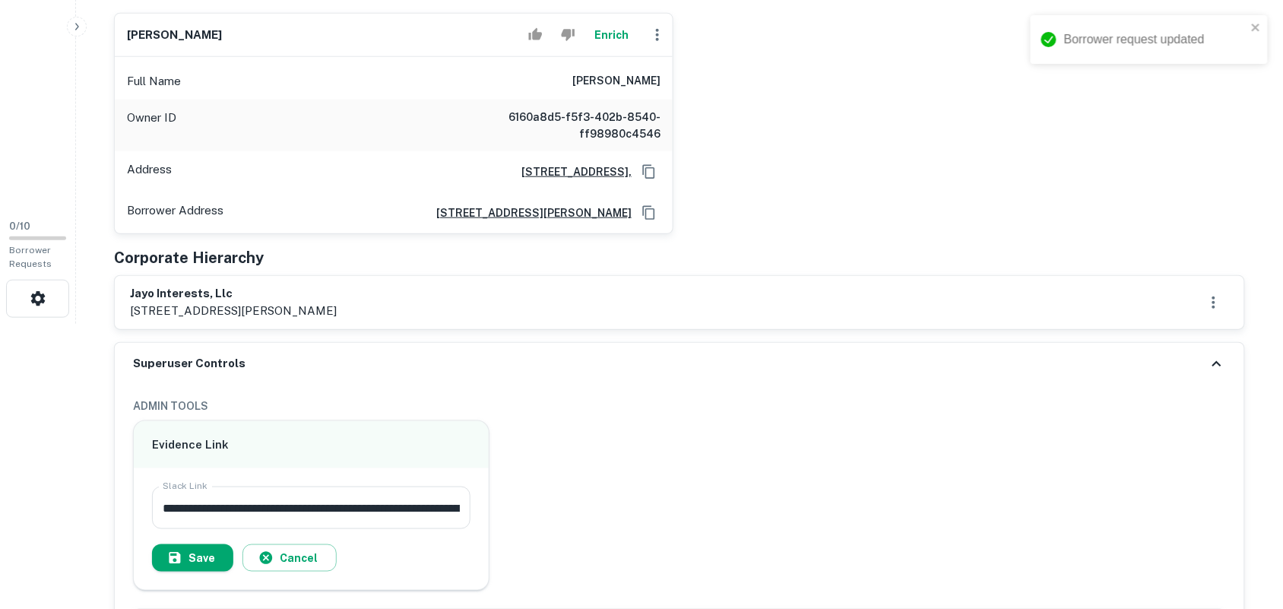
type input "**********"
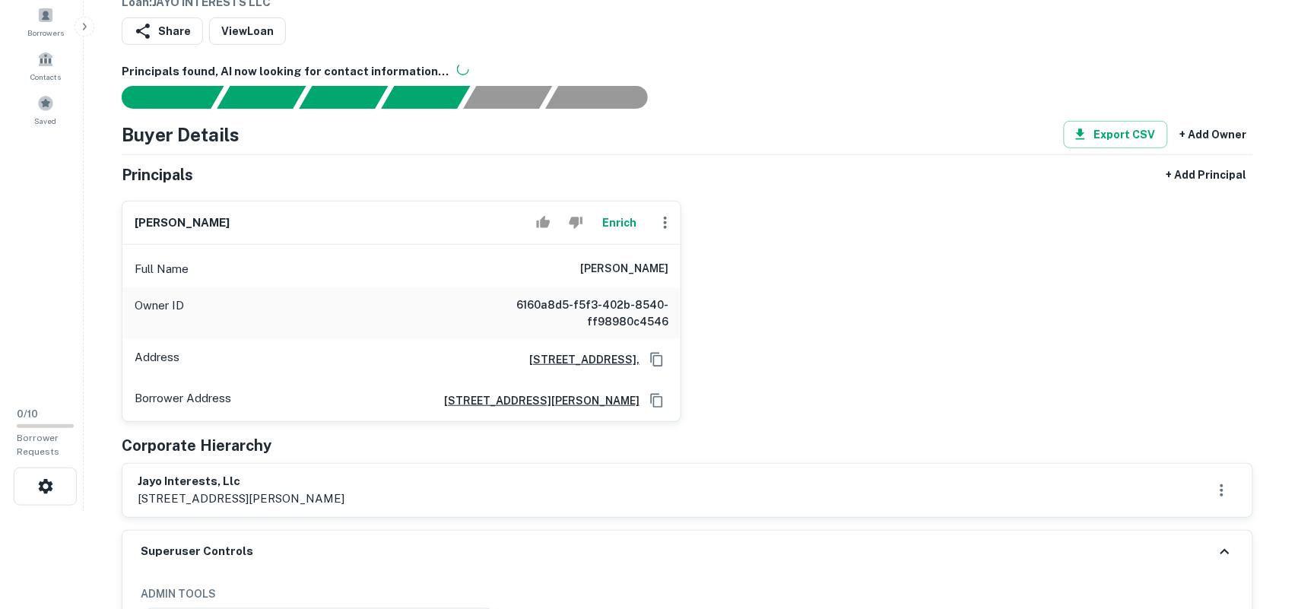
scroll to position [190, 0]
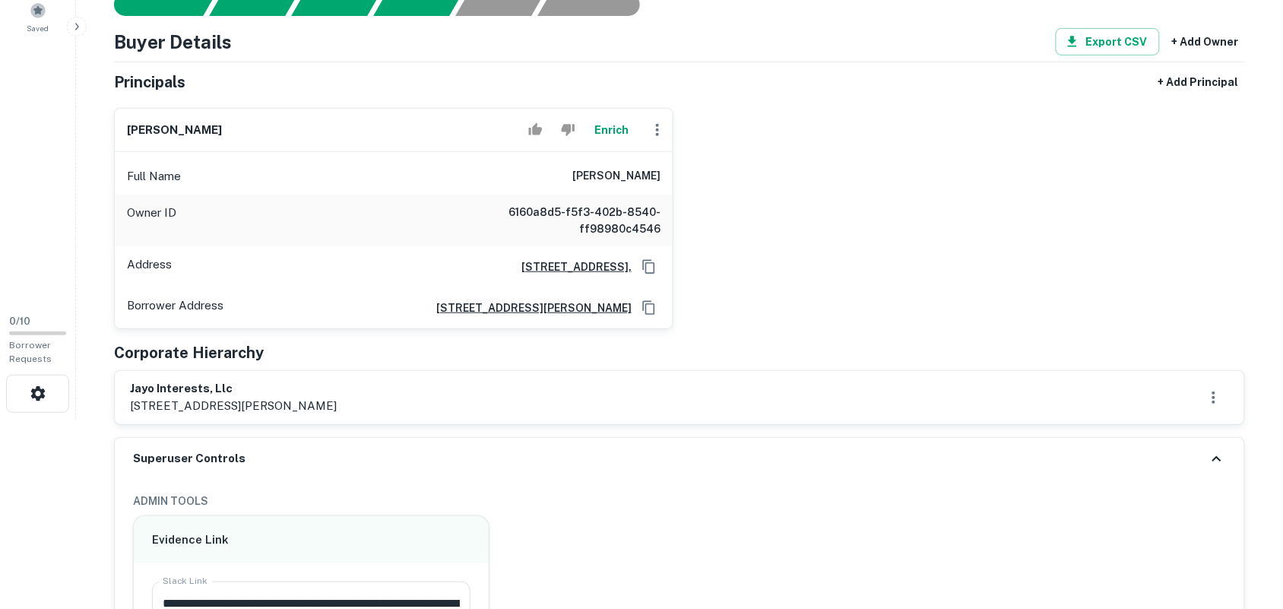
click at [662, 123] on icon "button" at bounding box center [657, 130] width 18 height 18
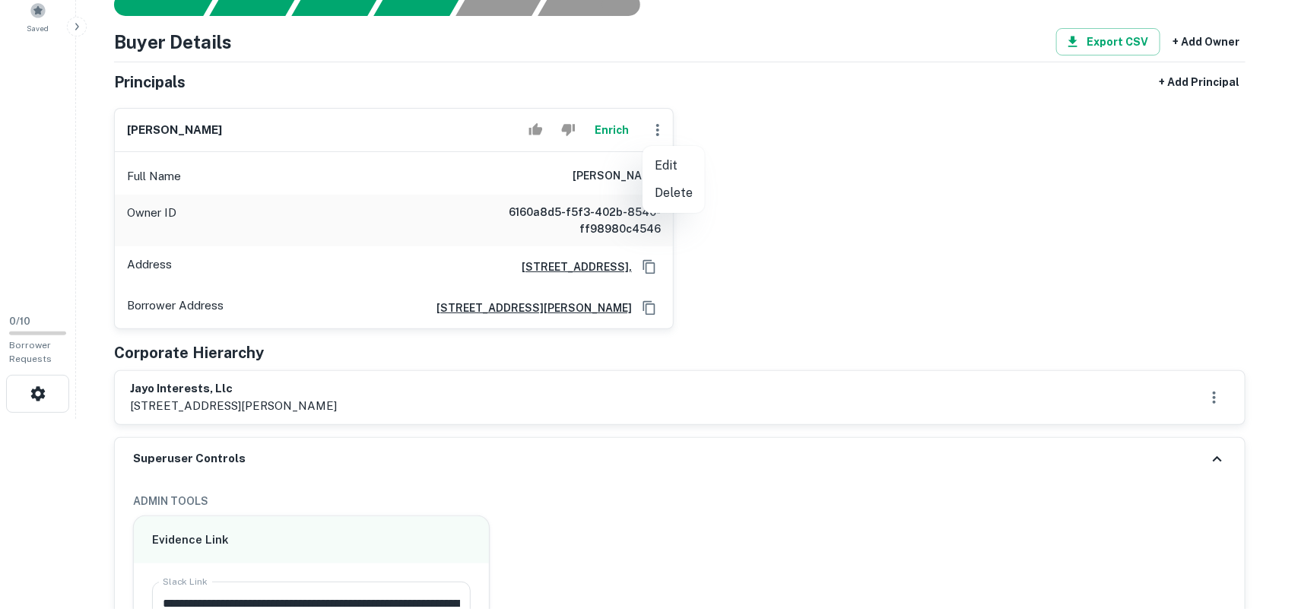
click at [659, 156] on li "Edit" at bounding box center [673, 165] width 62 height 27
select select "**"
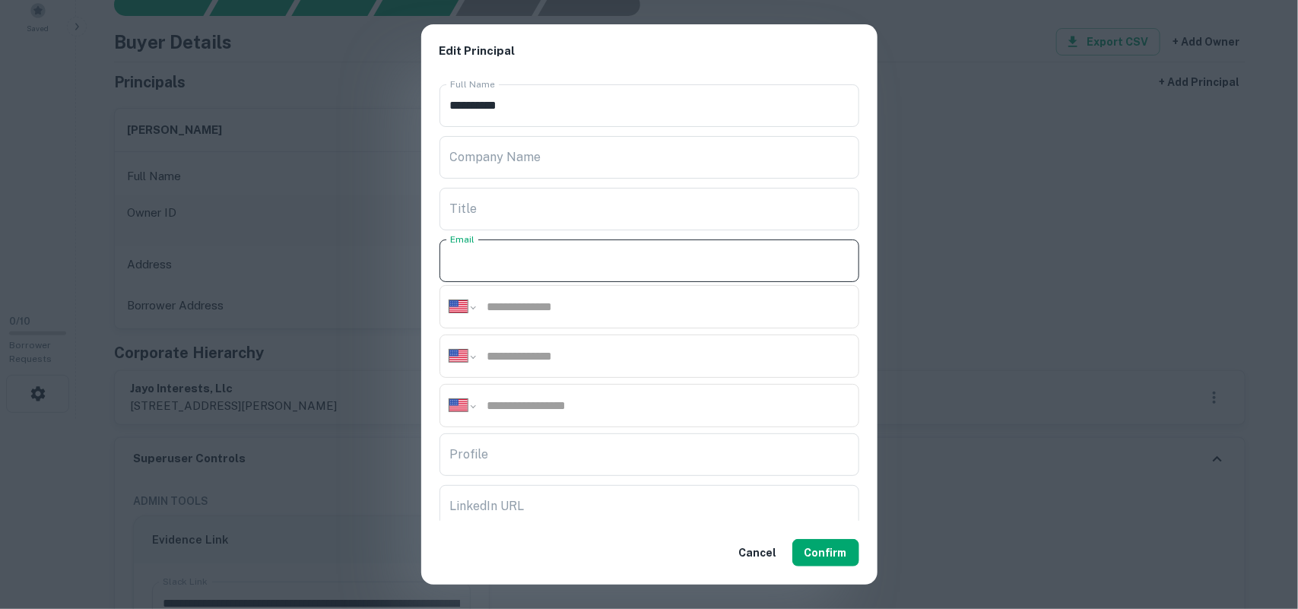
click at [517, 268] on input "Email" at bounding box center [649, 260] width 420 height 43
paste input "**********"
type input "**********"
click at [777, 313] on input "tel" at bounding box center [667, 306] width 363 height 17
paste input "**********"
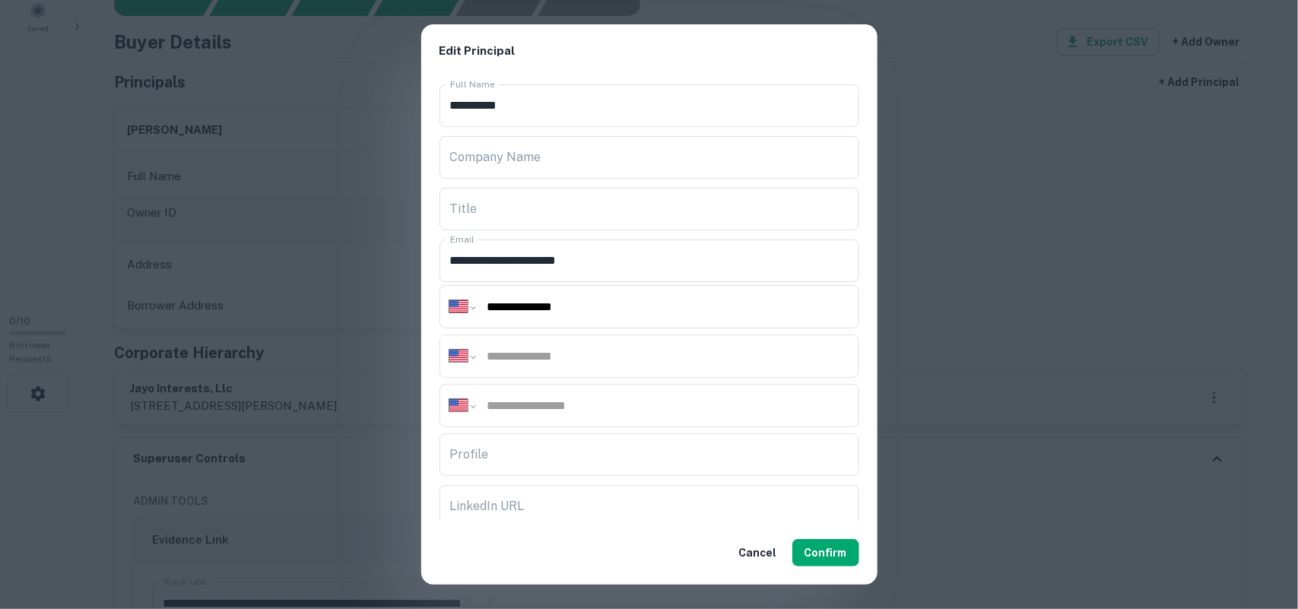
type input "**********"
click at [651, 353] on input "tel" at bounding box center [667, 355] width 363 height 17
paste input "**********"
type input "**********"
click at [613, 410] on input "tel" at bounding box center [667, 405] width 363 height 17
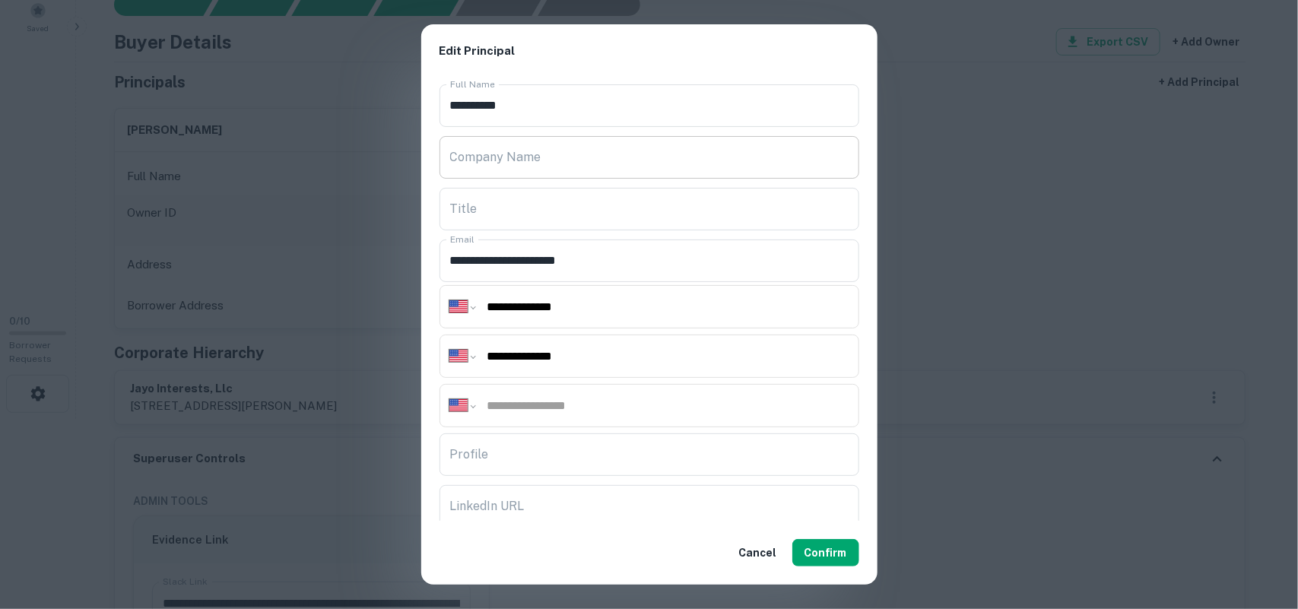
paste input "**********"
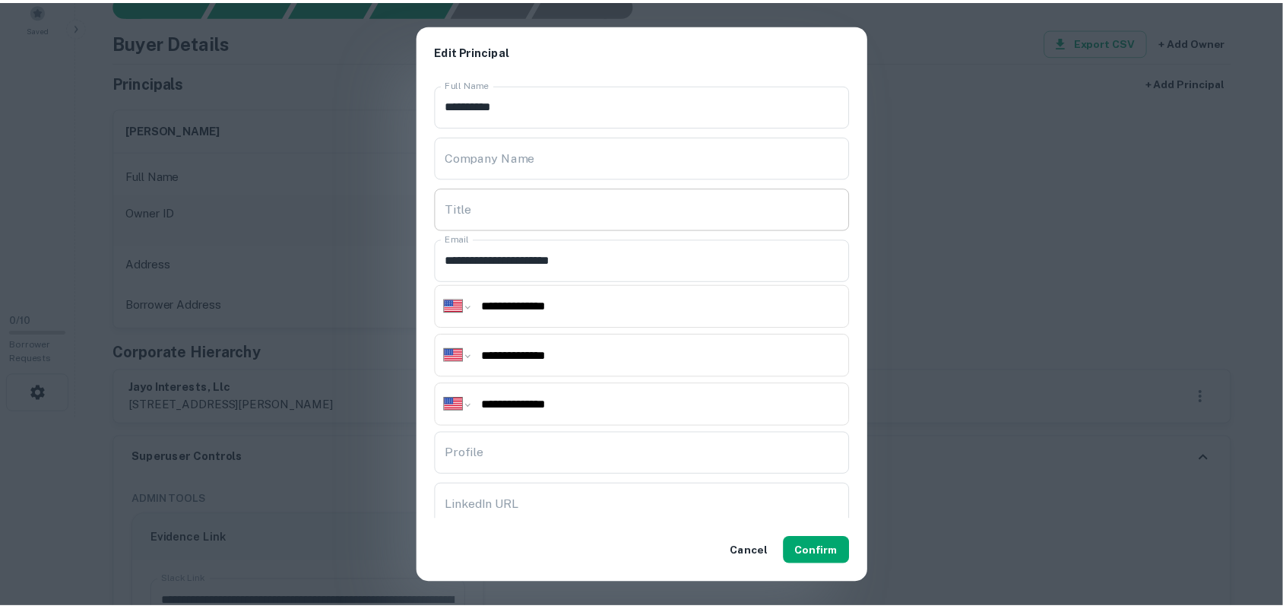
scroll to position [95, 0]
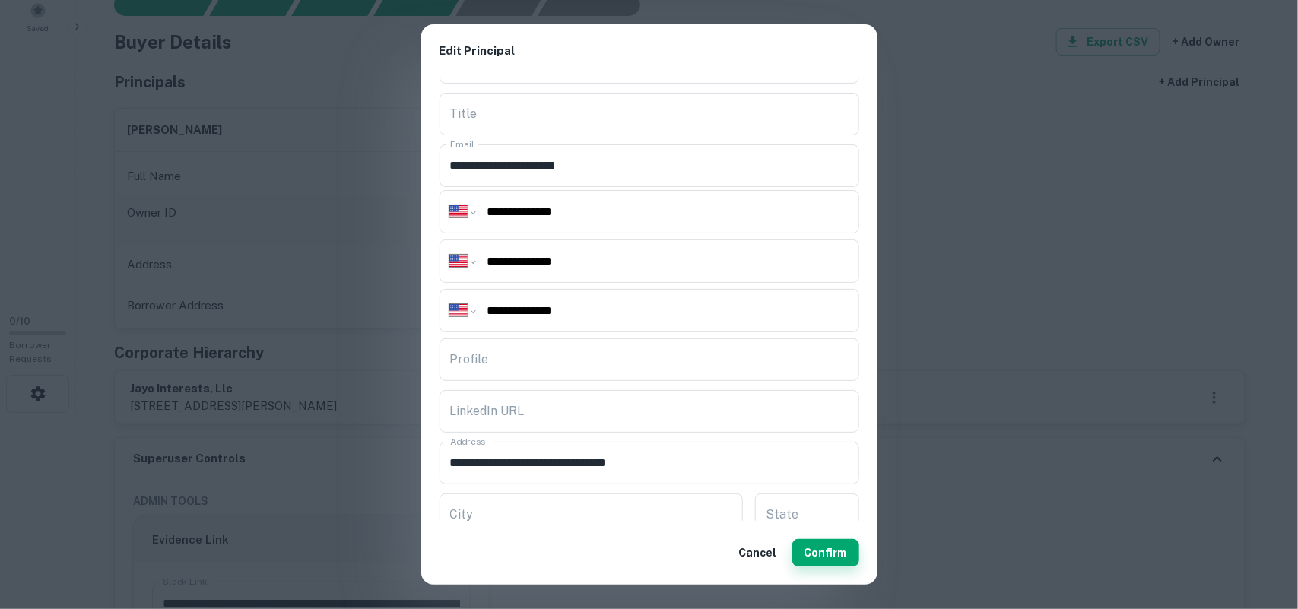
type input "**********"
click at [837, 549] on button "Confirm" at bounding box center [825, 552] width 67 height 27
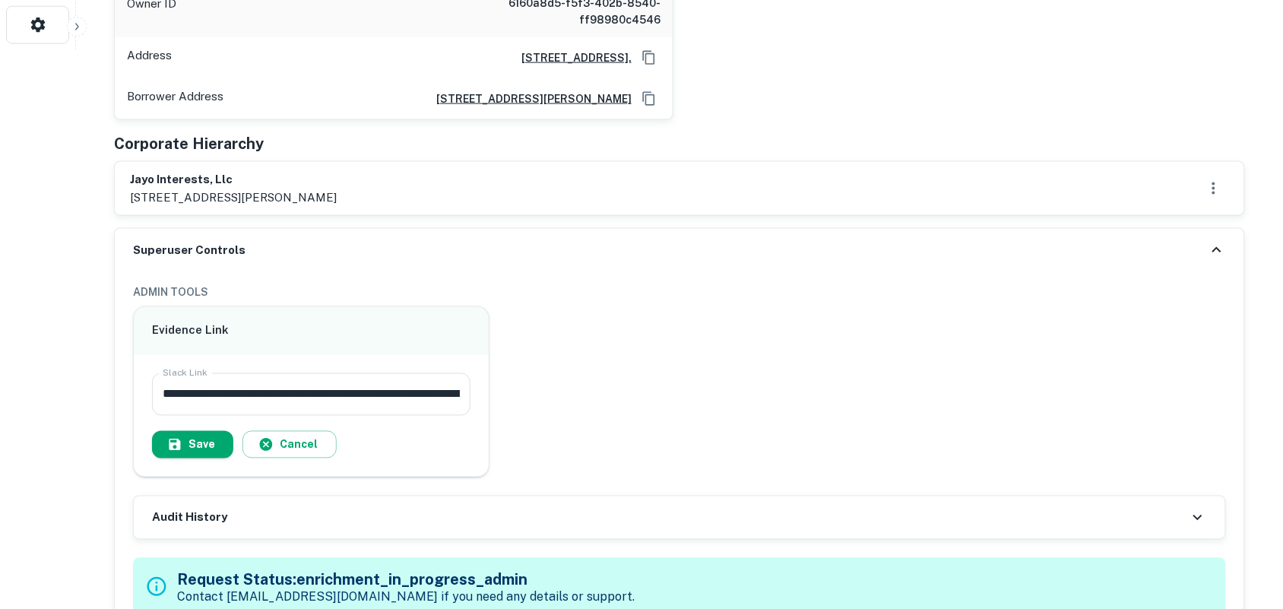
scroll to position [665, 0]
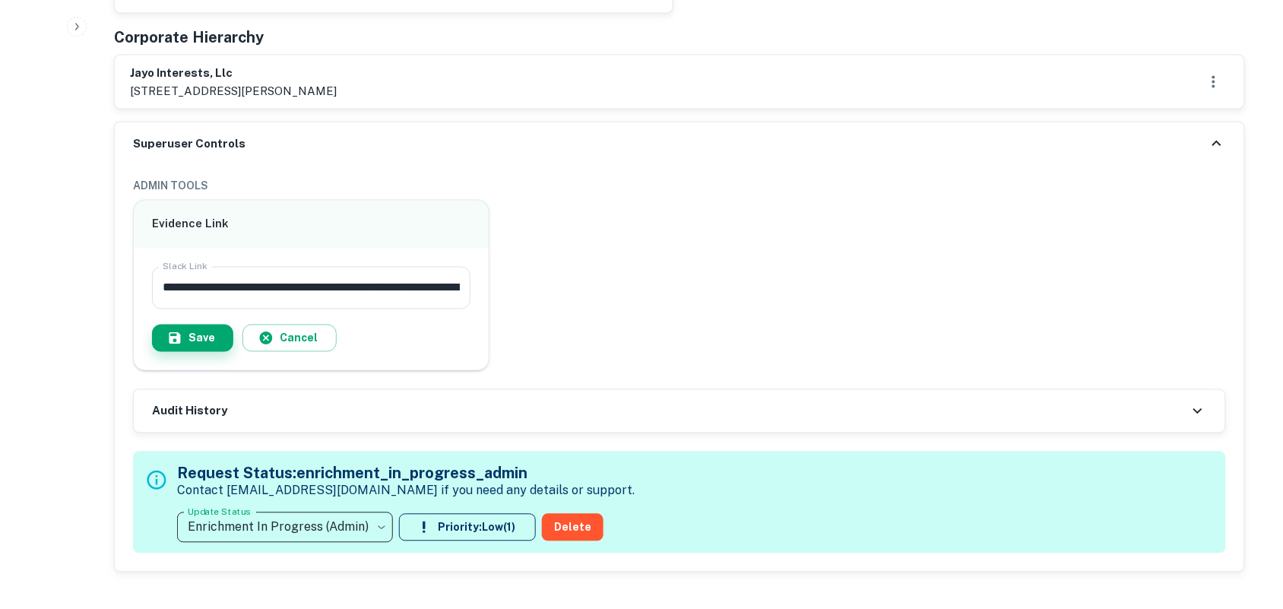
click at [207, 325] on button "Save" at bounding box center [192, 338] width 81 height 27
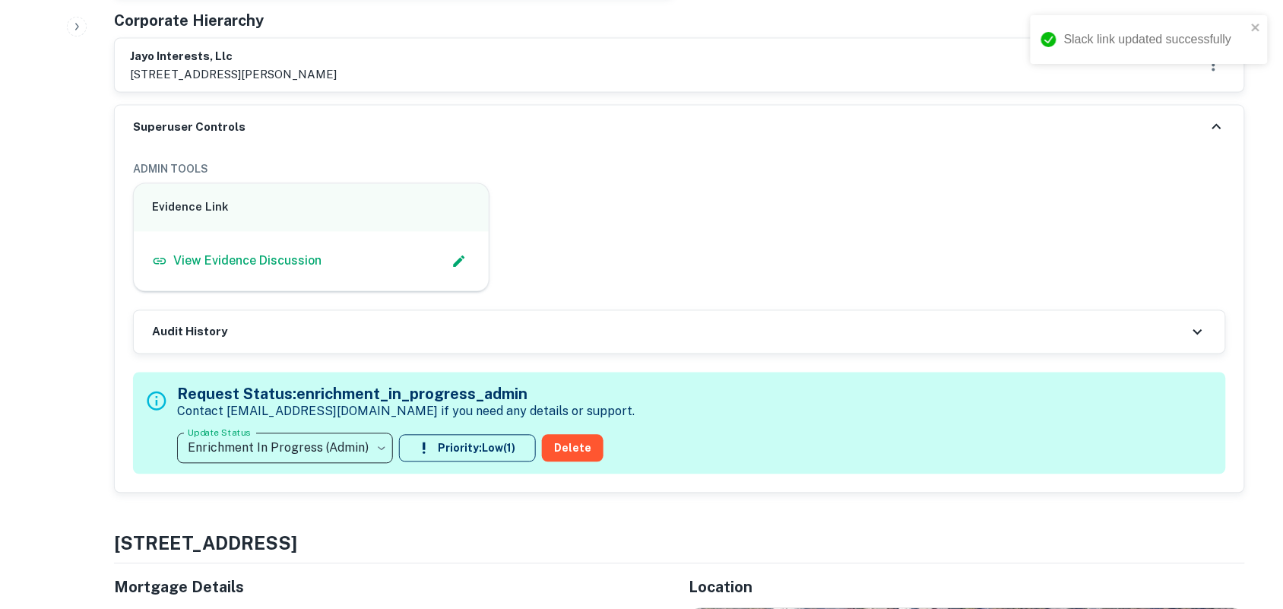
scroll to position [855, 0]
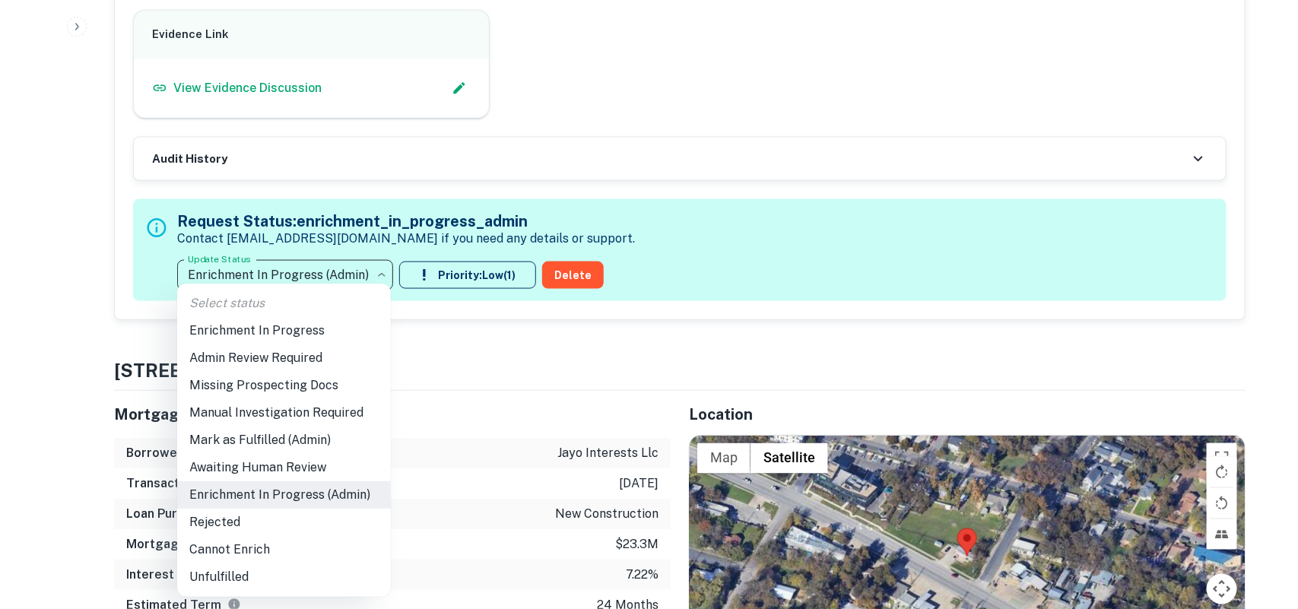
click at [279, 437] on li "Mark as Fulfilled (Admin)" at bounding box center [284, 439] width 214 height 27
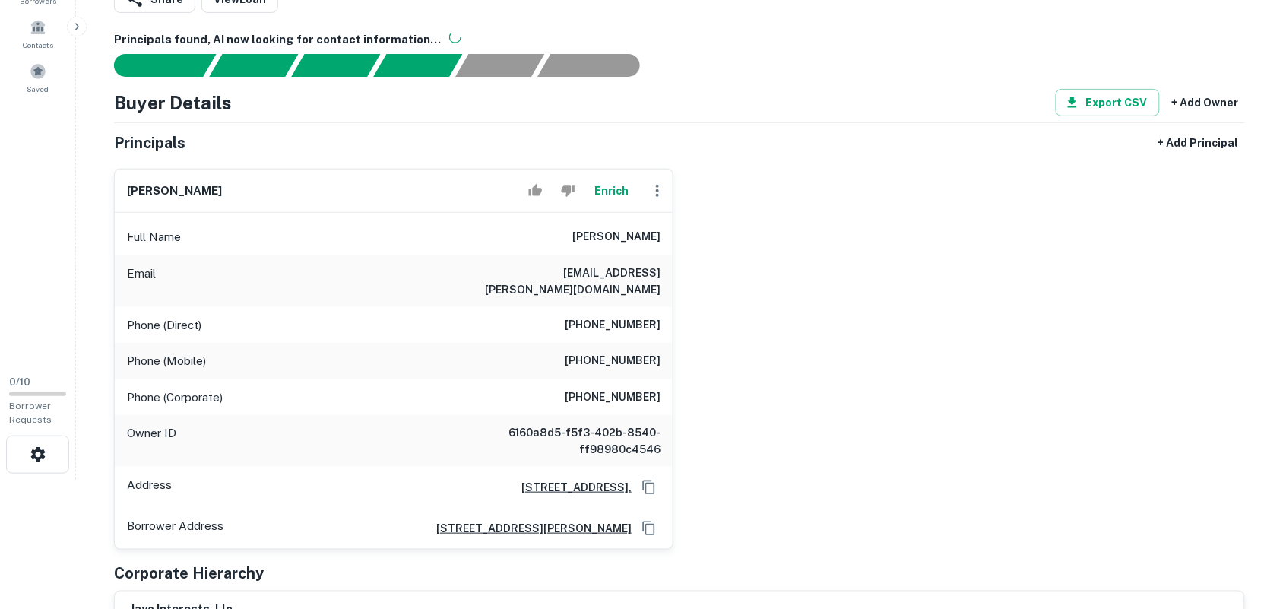
scroll to position [95, 0]
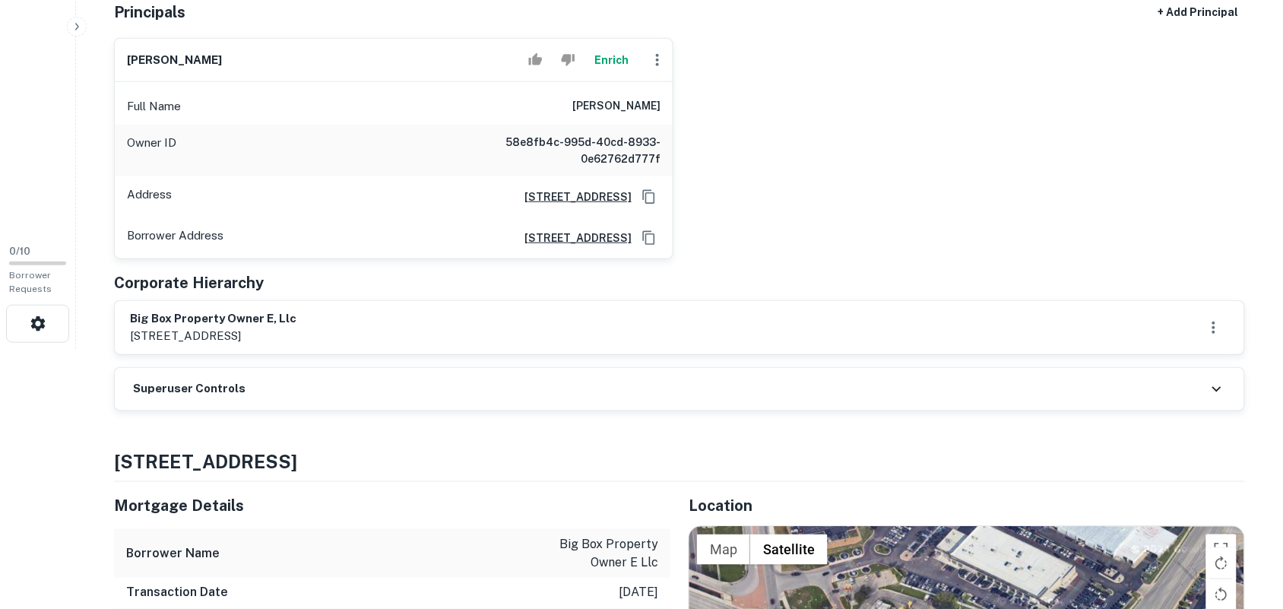
scroll to position [285, 0]
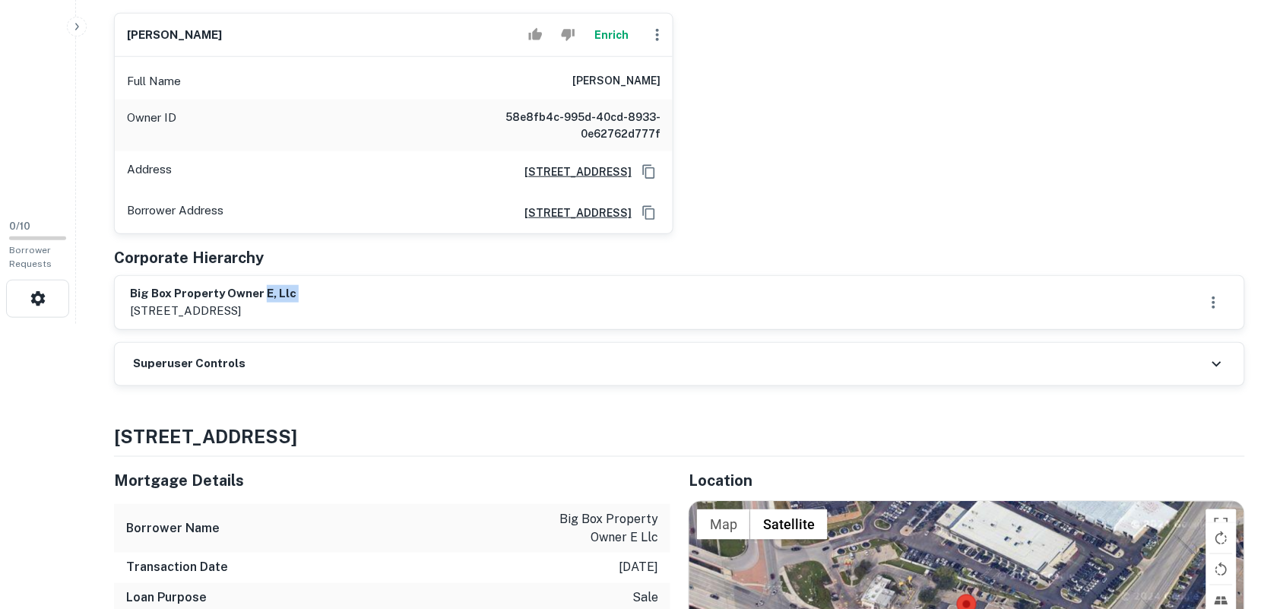
drag, startPoint x: 118, startPoint y: 306, endPoint x: 238, endPoint y: 276, distance: 123.7
click at [242, 276] on div "big box property owner e, llc [STREET_ADDRESS]" at bounding box center [680, 302] width 1130 height 53
click at [119, 293] on div "big box property owner e, llc 140 w. germantown pike, ste. 150, plymouth meetin…" at bounding box center [680, 302] width 1130 height 53
drag, startPoint x: 122, startPoint y: 290, endPoint x: 309, endPoint y: 287, distance: 186.3
click at [309, 287] on div "big box property owner e, llc 140 w. germantown pike, ste. 150, plymouth meetin…" at bounding box center [680, 302] width 1130 height 53
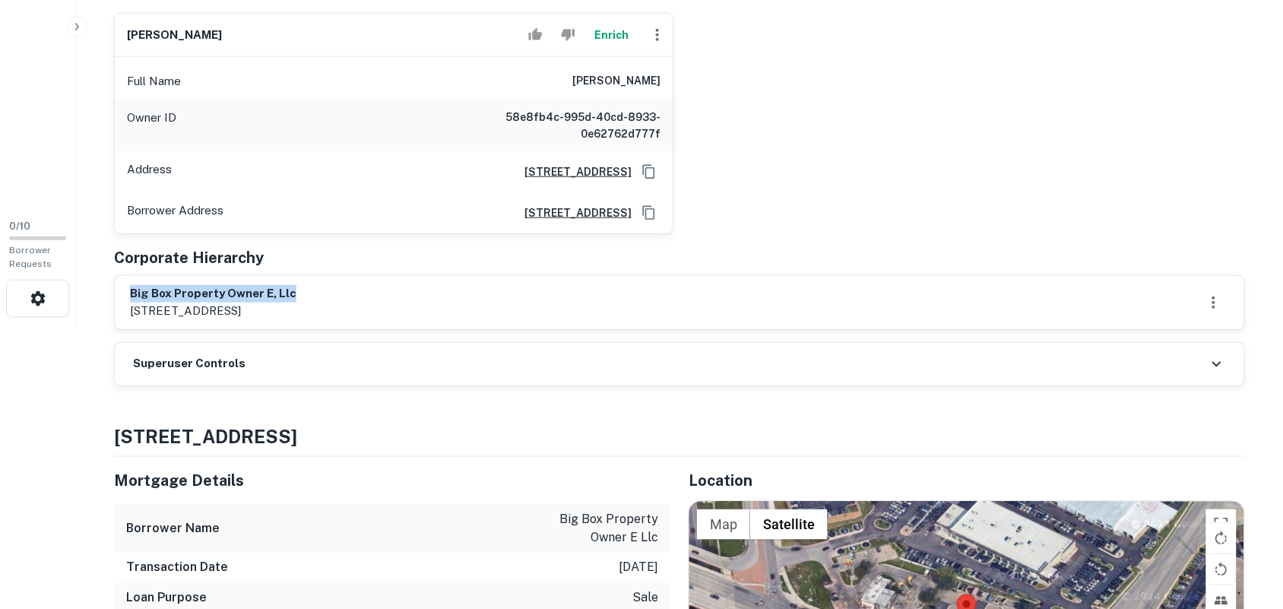
copy h6 "big box property owner e, llc"
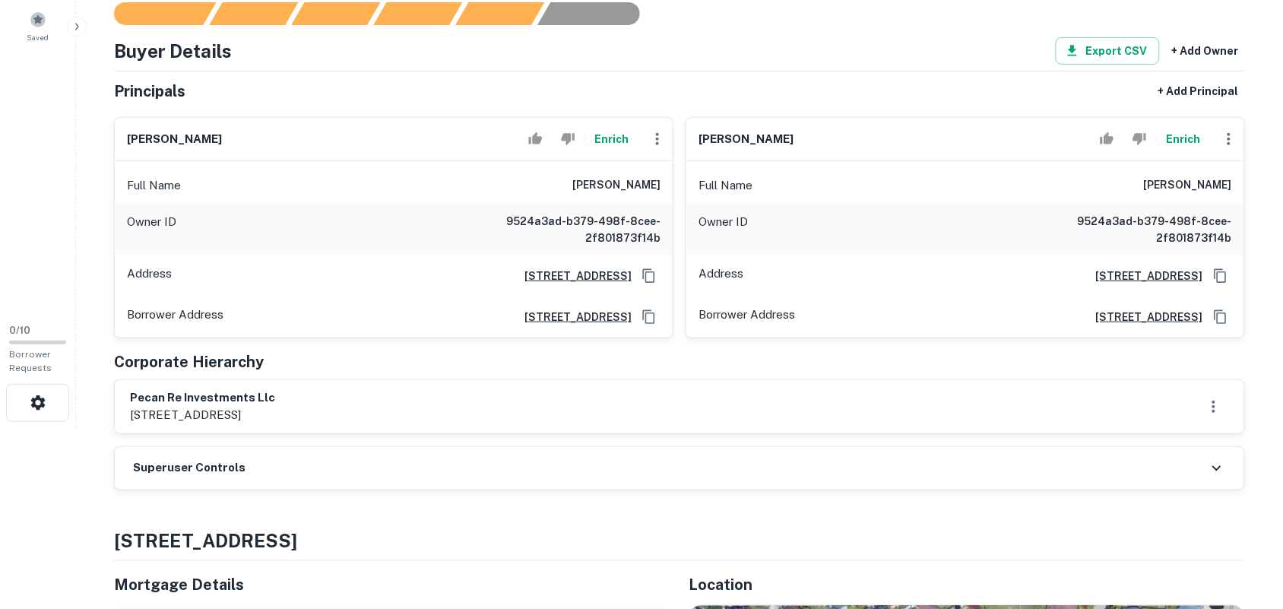
scroll to position [190, 0]
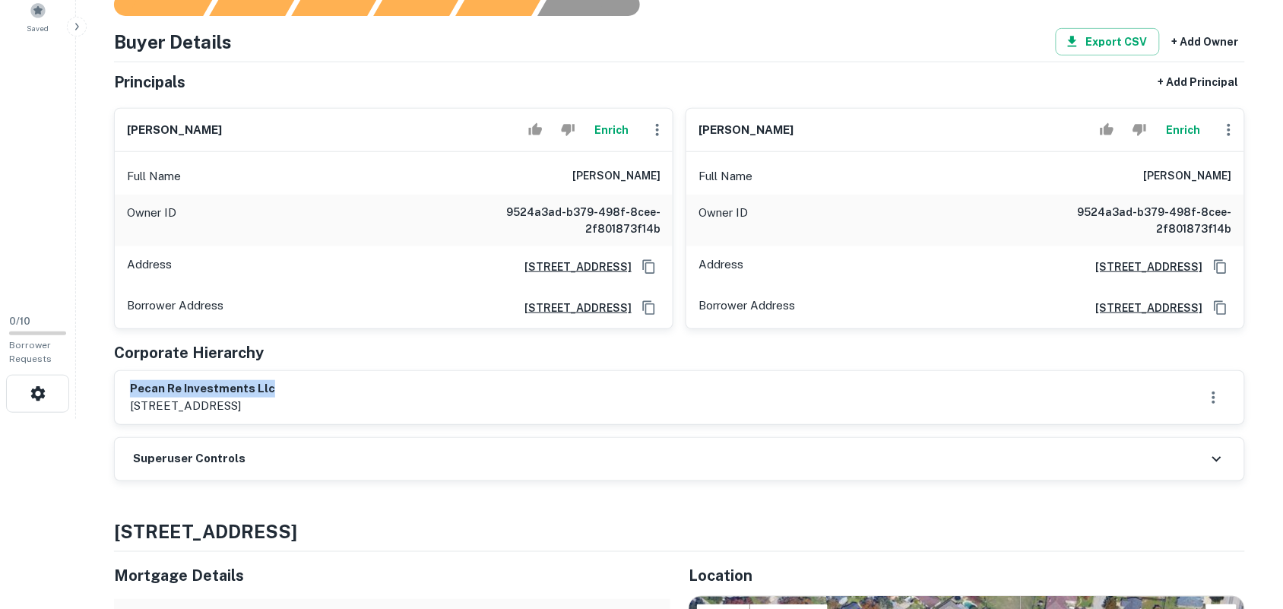
drag, startPoint x: 108, startPoint y: 385, endPoint x: 302, endPoint y: 377, distance: 194.0
copy h6 "pecan re investments llc"
drag, startPoint x: 173, startPoint y: 135, endPoint x: 299, endPoint y: 153, distance: 126.6
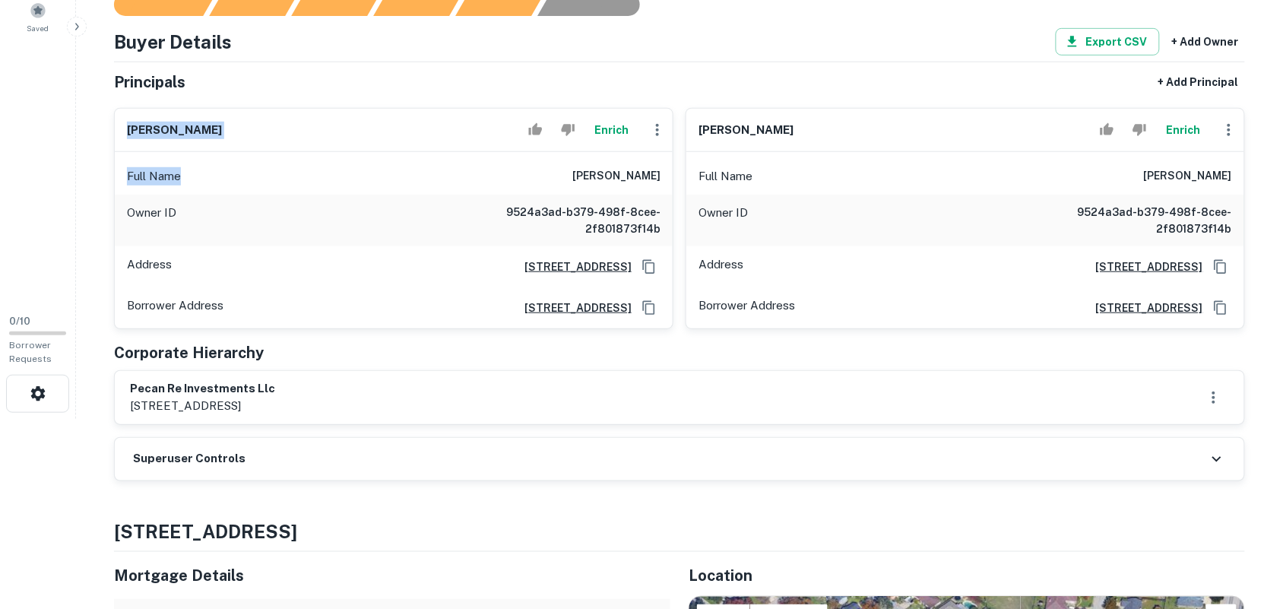
click at [297, 153] on div "[PERSON_NAME] Enrich Full Name [PERSON_NAME] Owner ID 9524a3ad-b379-498f-8cee-2…" at bounding box center [394, 219] width 558 height 220
drag, startPoint x: 304, startPoint y: 156, endPoint x: 358, endPoint y: 16, distance: 149.9
click at [358, 16] on div at bounding box center [670, 4] width 1149 height 23
drag, startPoint x: 217, startPoint y: 130, endPoint x: 300, endPoint y: 132, distance: 83.6
click at [298, 132] on div "[PERSON_NAME] Enrich" at bounding box center [394, 130] width 558 height 43
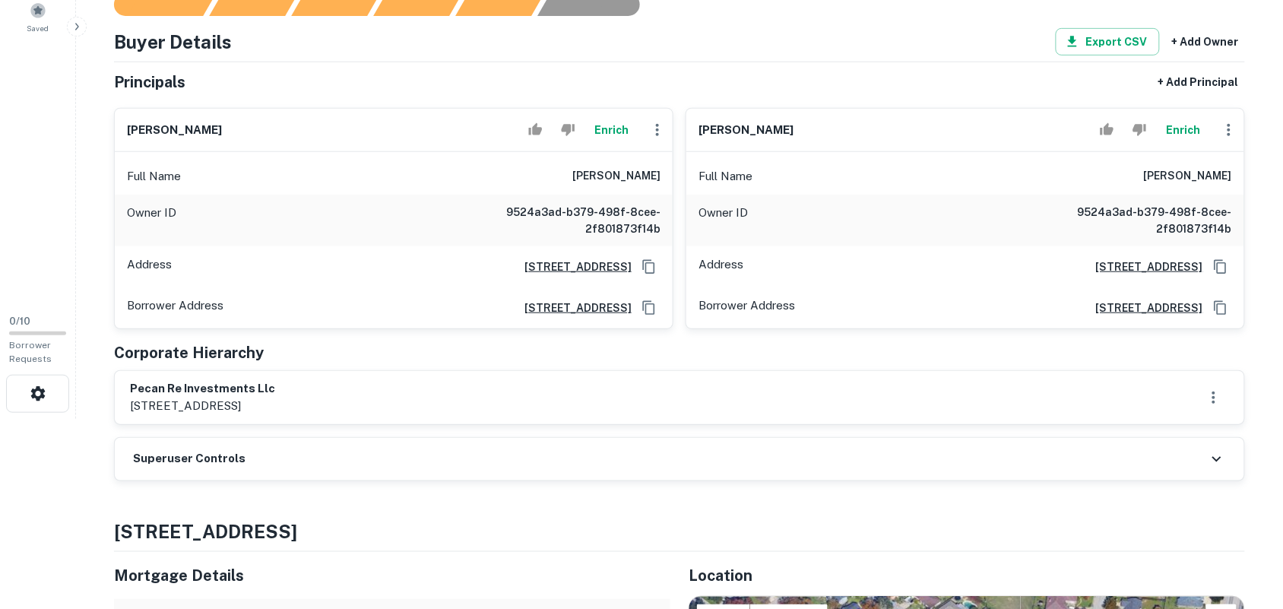
copy h6 "[PERSON_NAME]"
drag, startPoint x: 694, startPoint y: 122, endPoint x: 849, endPoint y: 128, distance: 155.2
click at [849, 128] on div "[PERSON_NAME] Enrich" at bounding box center [965, 130] width 558 height 43
copy h6 "[PERSON_NAME]"
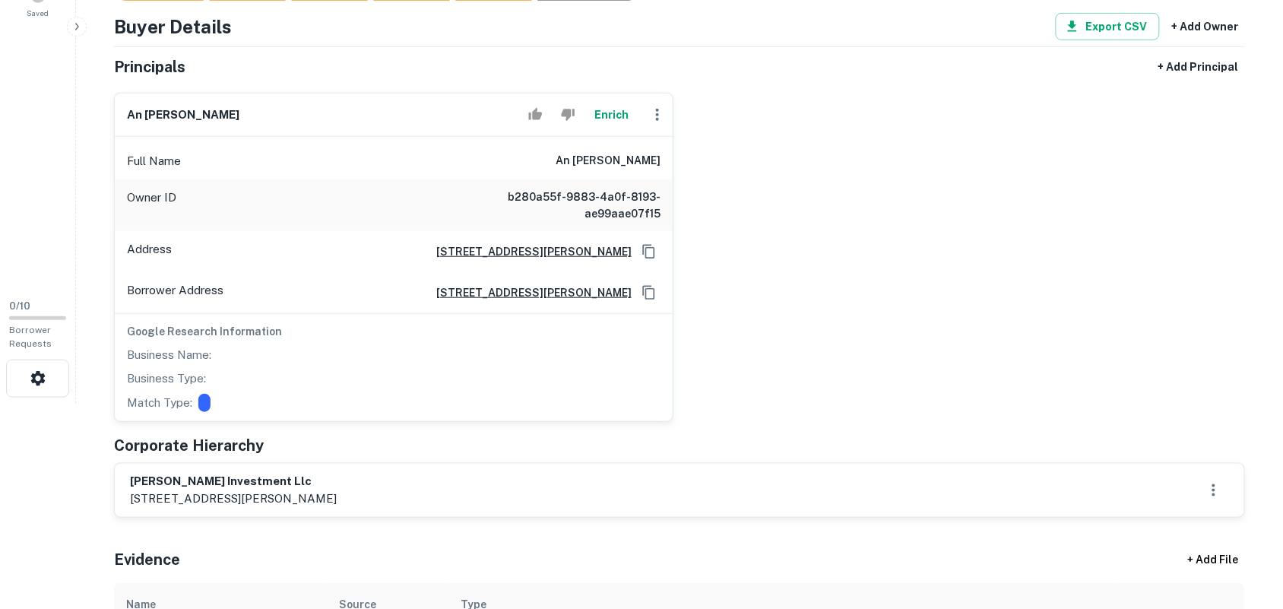
scroll to position [246, 0]
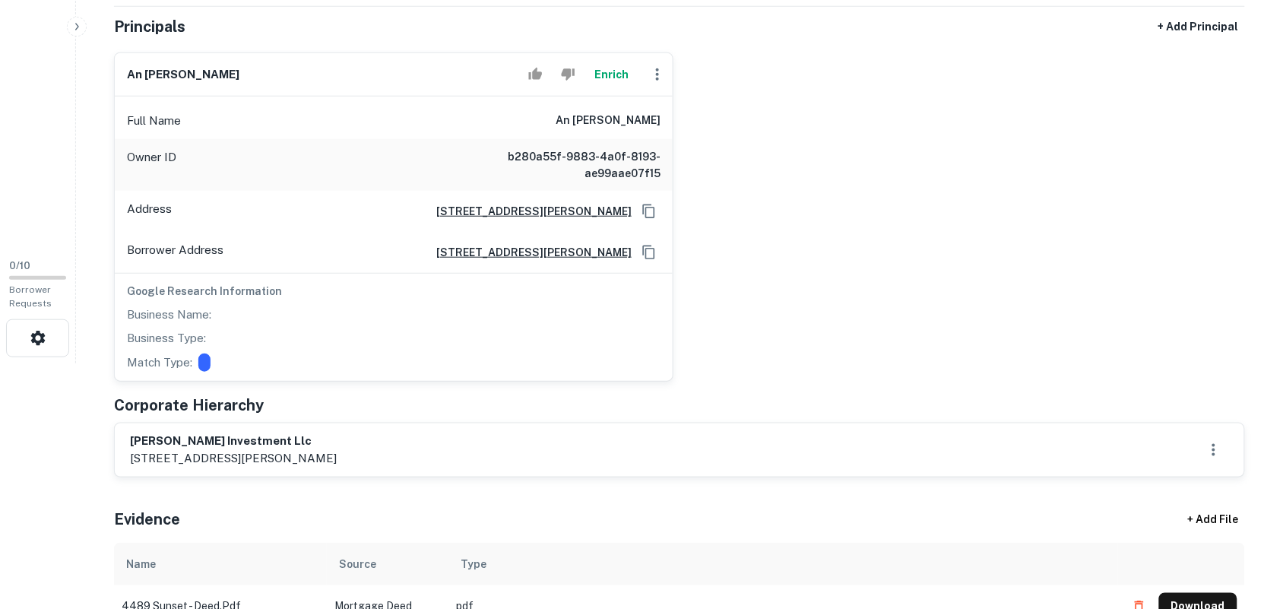
drag, startPoint x: 118, startPoint y: 431, endPoint x: 325, endPoint y: 456, distance: 208.3
click at [325, 456] on div "[PERSON_NAME] investment llc [STREET_ADDRESS][PERSON_NAME]" at bounding box center [680, 449] width 1130 height 53
drag, startPoint x: 40, startPoint y: 427, endPoint x: 85, endPoint y: 433, distance: 45.3
click at [53, 363] on html "Search Borrowers Contacts Saved 0 / 10 Borrower Requests Back to admin Borrower…" at bounding box center [641, 58] width 1283 height 609
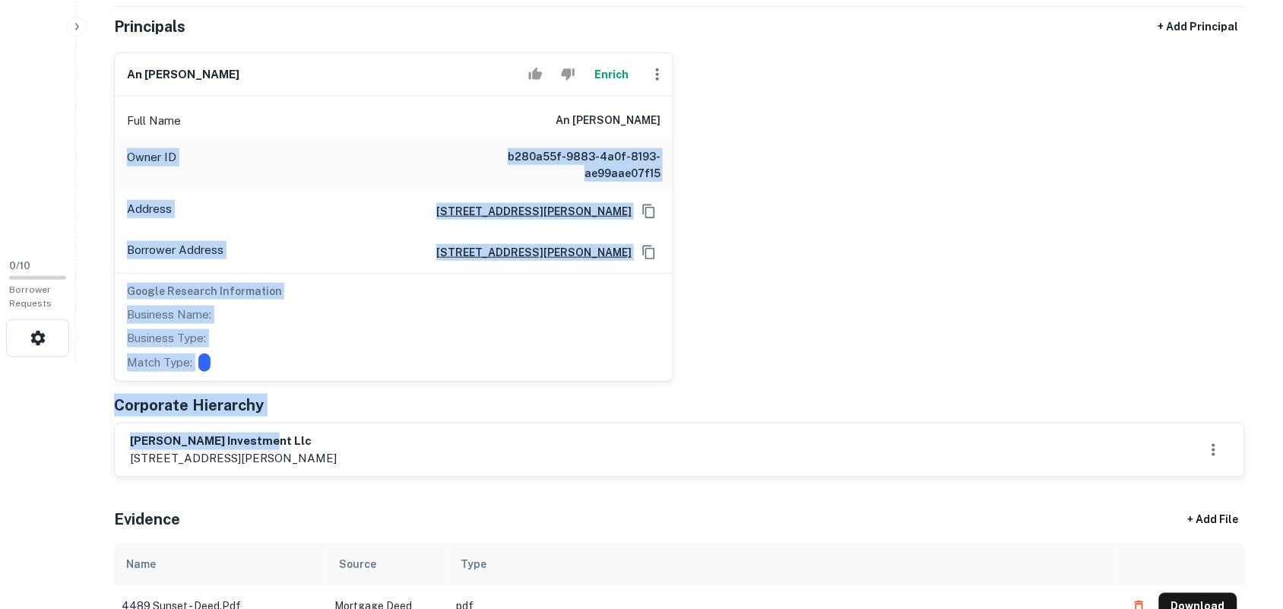
drag, startPoint x: 109, startPoint y: 433, endPoint x: 285, endPoint y: 423, distance: 176.7
click at [299, 363] on html "Search Borrowers Contacts Saved 0 / 10 Borrower Requests Back to admin Borrower…" at bounding box center [641, 58] width 1283 height 609
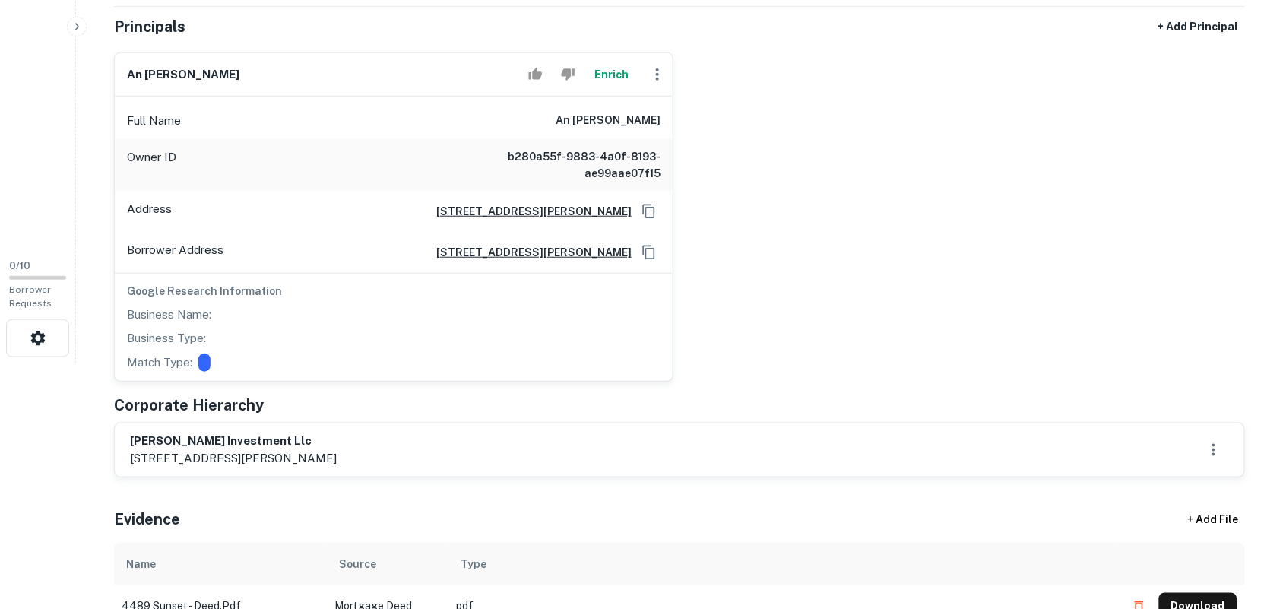
click at [0, 363] on html "Search Borrowers Contacts Saved 0 / 10 Borrower Requests Back to admin Borrower…" at bounding box center [641, 58] width 1283 height 609
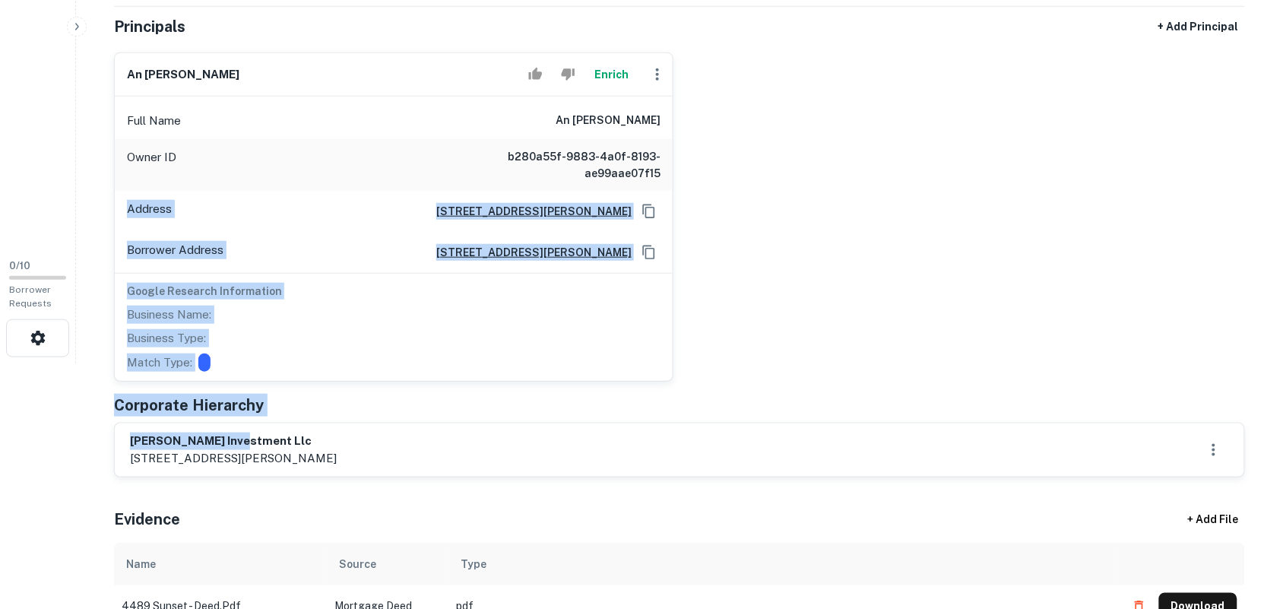
drag, startPoint x: 179, startPoint y: 439, endPoint x: 208, endPoint y: 432, distance: 29.9
click at [238, 363] on html "Search Borrowers Contacts Saved 0 / 10 Borrower Requests Back to admin Borrower…" at bounding box center [641, 58] width 1283 height 609
click at [46, 363] on html "Search Borrowers Contacts Saved 0 / 10 Borrower Requests Back to admin Borrower…" at bounding box center [641, 58] width 1283 height 609
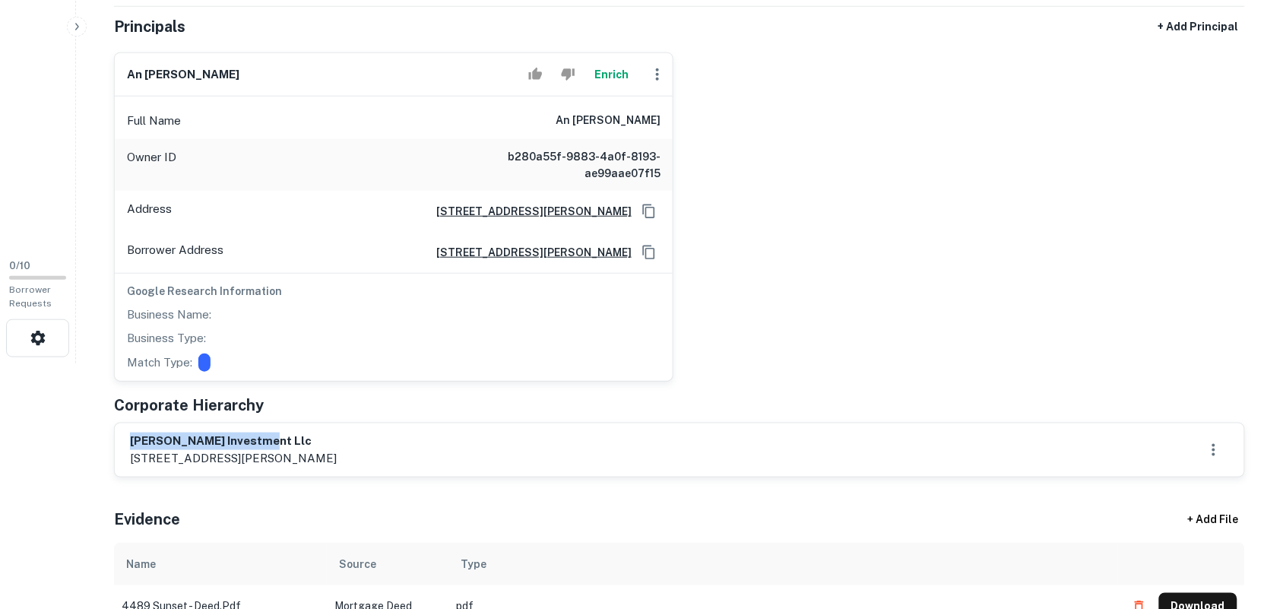
drag, startPoint x: 170, startPoint y: 439, endPoint x: 300, endPoint y: 439, distance: 130.7
click at [299, 439] on div "[PERSON_NAME] investment llc [STREET_ADDRESS][PERSON_NAME]" at bounding box center [680, 449] width 1130 height 53
copy h6 "[PERSON_NAME] investment llc"
click at [788, 207] on div "an [PERSON_NAME] Enrich Full Name an [PERSON_NAME] Owner ID b280a55f-9883-4a0f-…" at bounding box center [673, 210] width 1143 height 341
drag, startPoint x: 114, startPoint y: 59, endPoint x: 285, endPoint y: 59, distance: 171.0
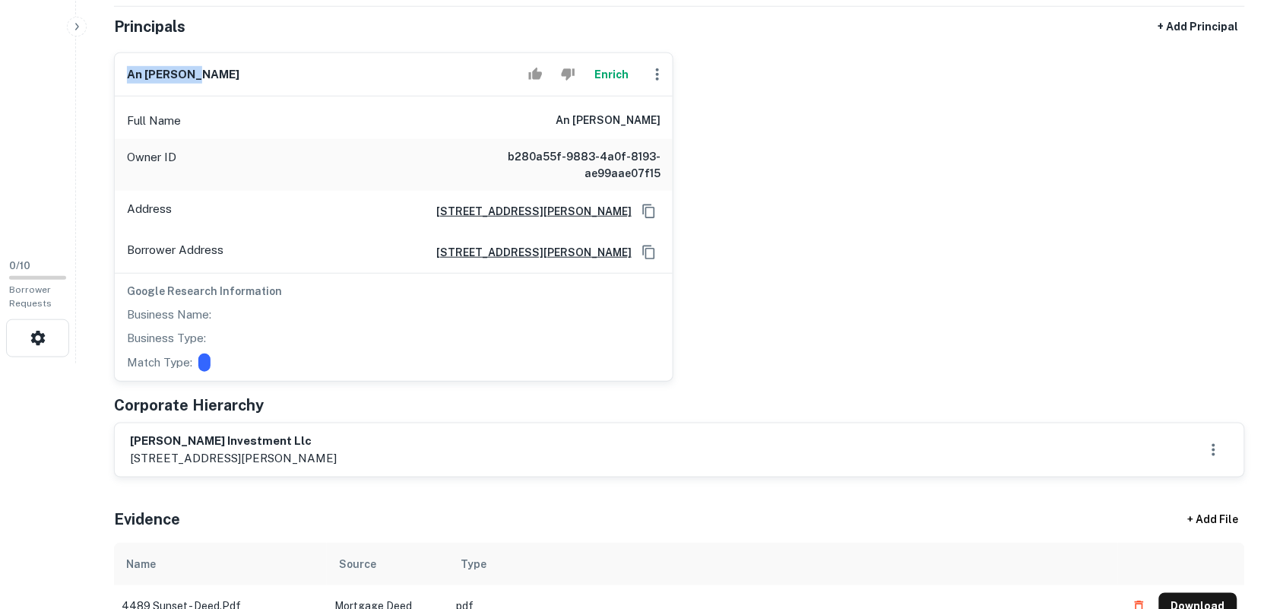
click at [285, 59] on div "an [PERSON_NAME] Enrich Full Name an [PERSON_NAME] Owner ID b280a55f-9883-4a0f-…" at bounding box center [393, 216] width 559 height 329
copy h6 "an [PERSON_NAME]"
click at [810, 207] on div "an [PERSON_NAME] Enrich Full Name an [PERSON_NAME] Owner ID b280a55f-9883-4a0f-…" at bounding box center [673, 210] width 1143 height 341
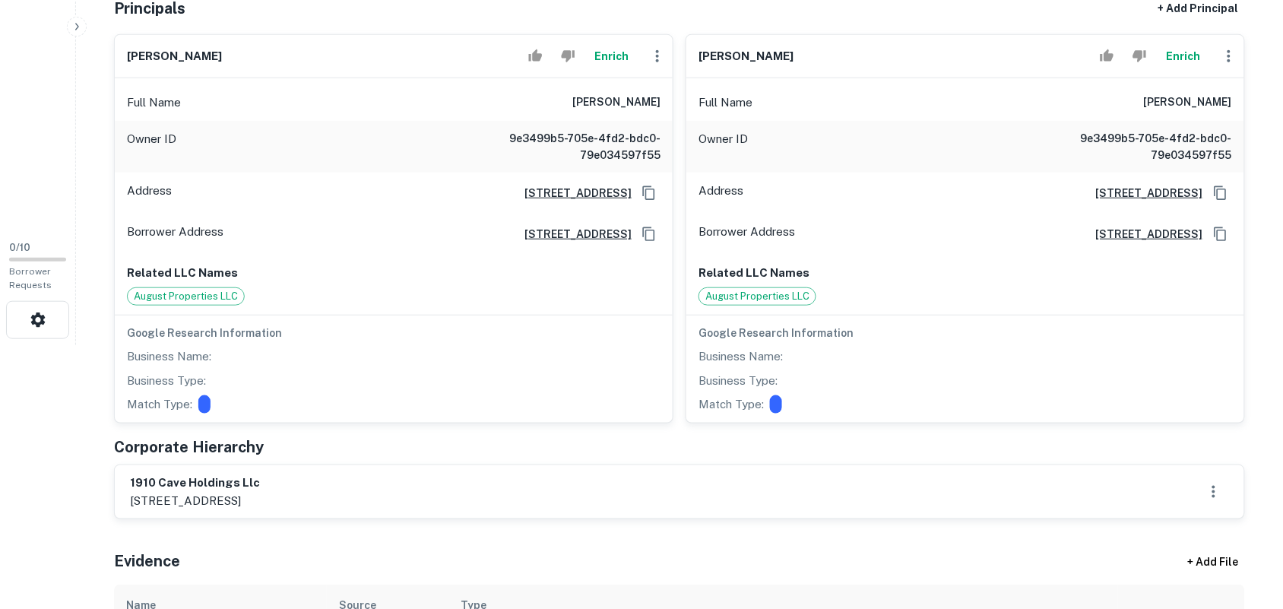
scroll to position [309, 0]
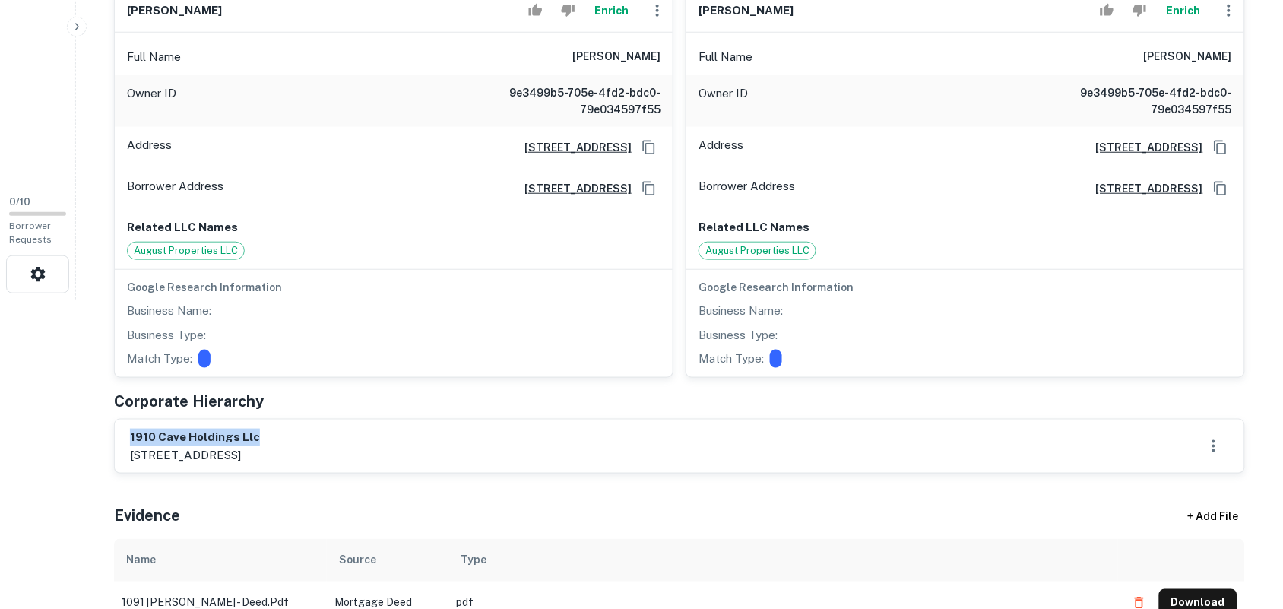
drag, startPoint x: 122, startPoint y: 423, endPoint x: 265, endPoint y: 426, distance: 142.9
click at [265, 426] on div "1910 cave holdings llc po box 3045, bentonville, ar, 72712" at bounding box center [680, 446] width 1130 height 53
copy h6 "1910 cave holdings llc"
click at [509, 480] on div "Principals found, still searching for contact information. This may take time..…" at bounding box center [679, 260] width 1131 height 818
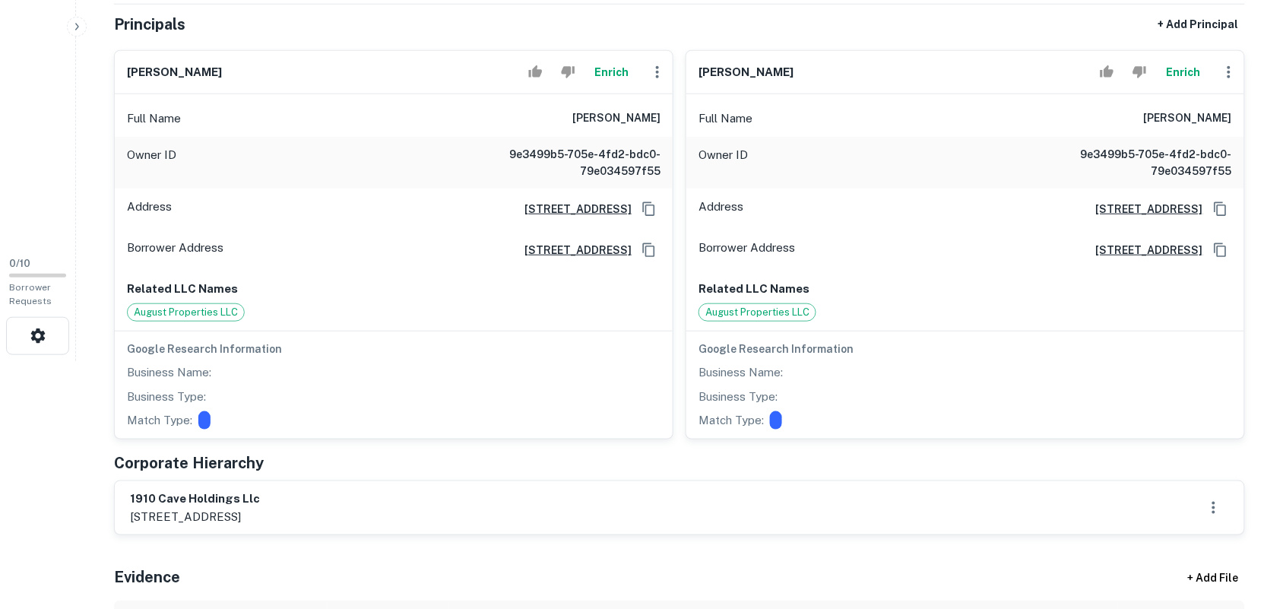
scroll to position [214, 0]
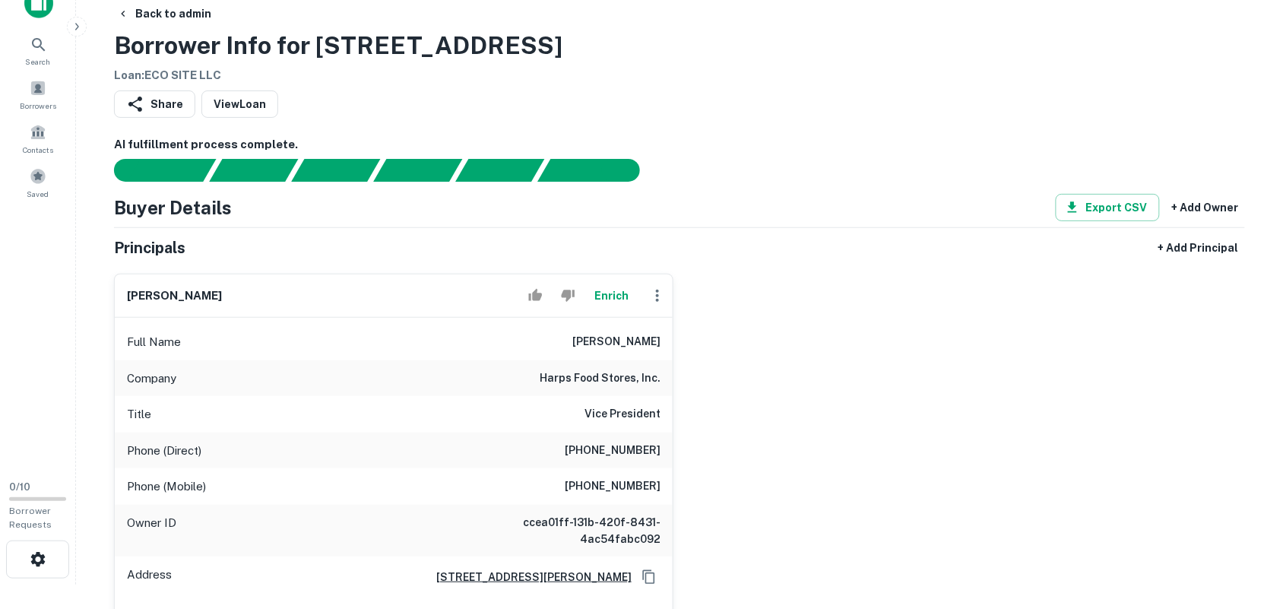
scroll to position [214, 0]
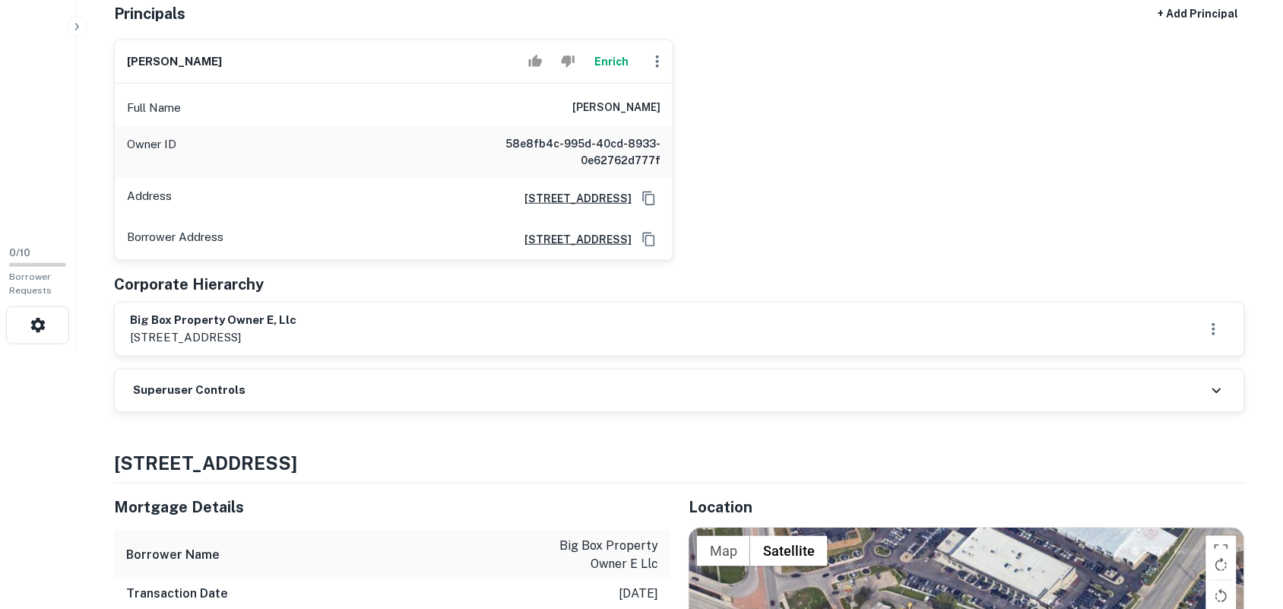
scroll to position [285, 0]
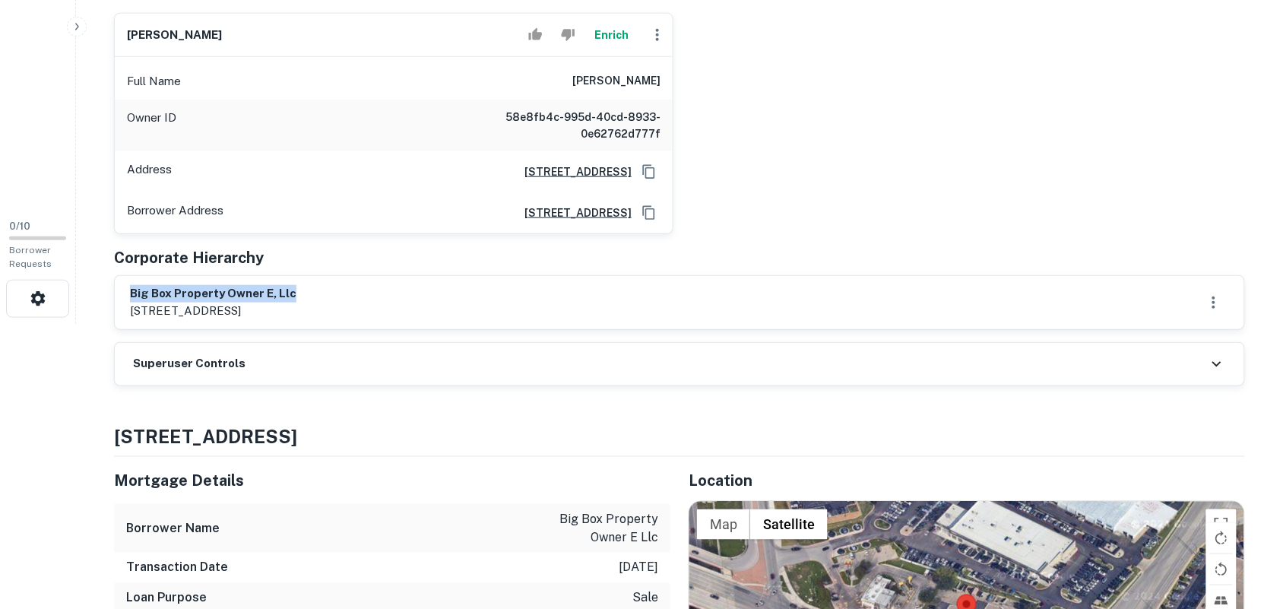
drag, startPoint x: 157, startPoint y: 285, endPoint x: 325, endPoint y: 274, distance: 168.3
click at [325, 274] on div "Principals + Add Principal [PERSON_NAME] Enrich Full Name [PERSON_NAME] Owner I…" at bounding box center [679, 151] width 1131 height 357
drag, startPoint x: 51, startPoint y: 164, endPoint x: 62, endPoint y: 128, distance: 38.2
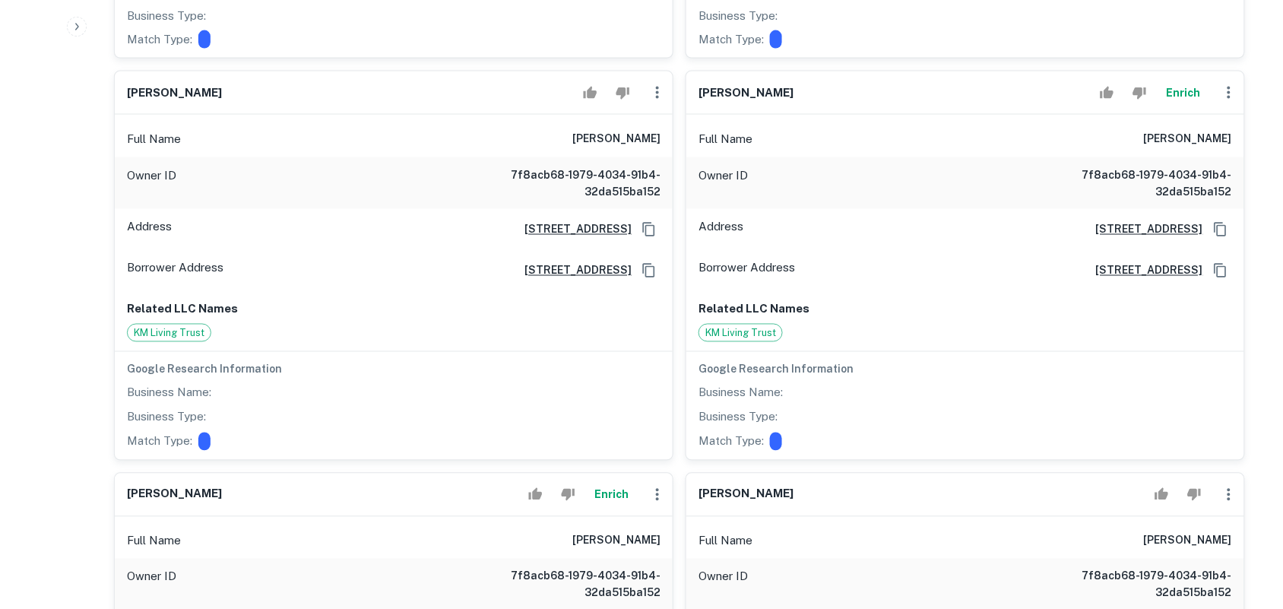
scroll to position [784, 0]
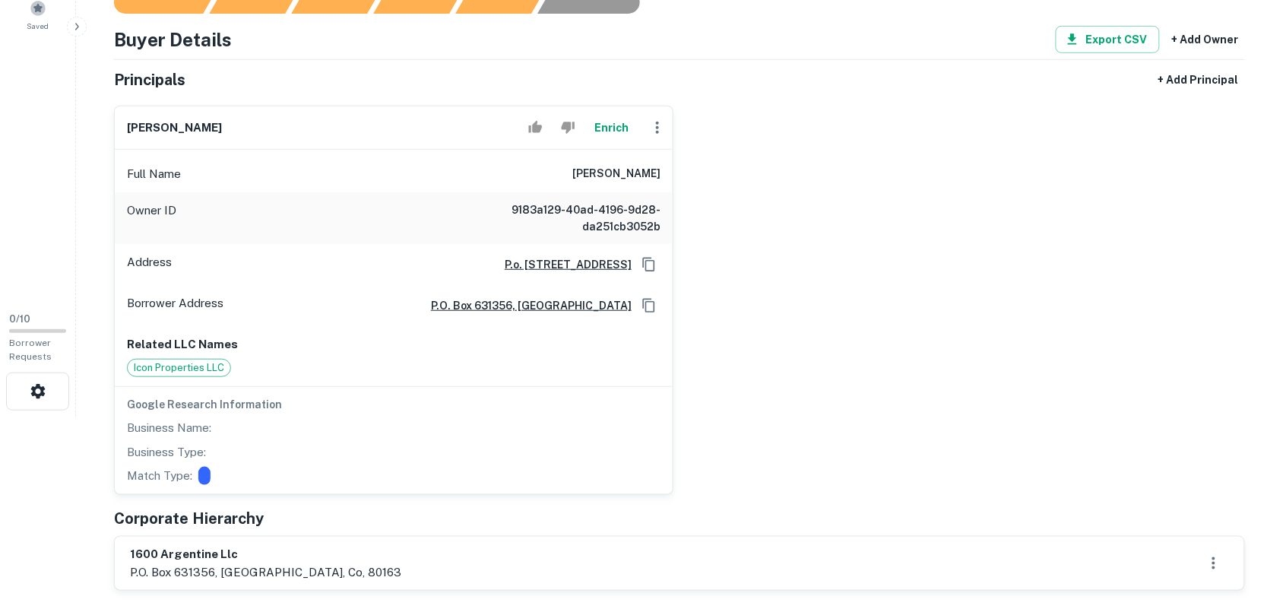
scroll to position [285, 0]
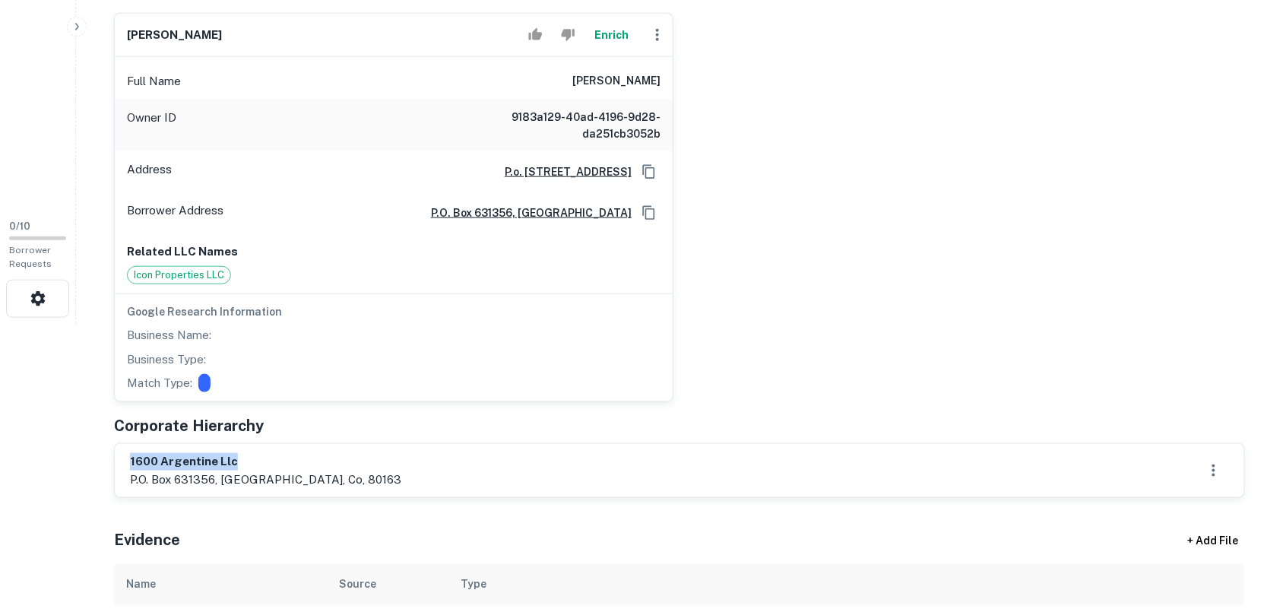
drag, startPoint x: 122, startPoint y: 452, endPoint x: 282, endPoint y: 457, distance: 160.5
click at [282, 457] on div "1600 argentine llc p.o. box 631356, [GEOGRAPHIC_DATA], co, 80163" at bounding box center [680, 470] width 1130 height 53
copy h6 "1600 argentine llc"
click at [784, 173] on div "levi weber Enrich Full Name levi weber Owner ID 9183a129-40ad-4196-9d28-da251cb…" at bounding box center [673, 201] width 1143 height 401
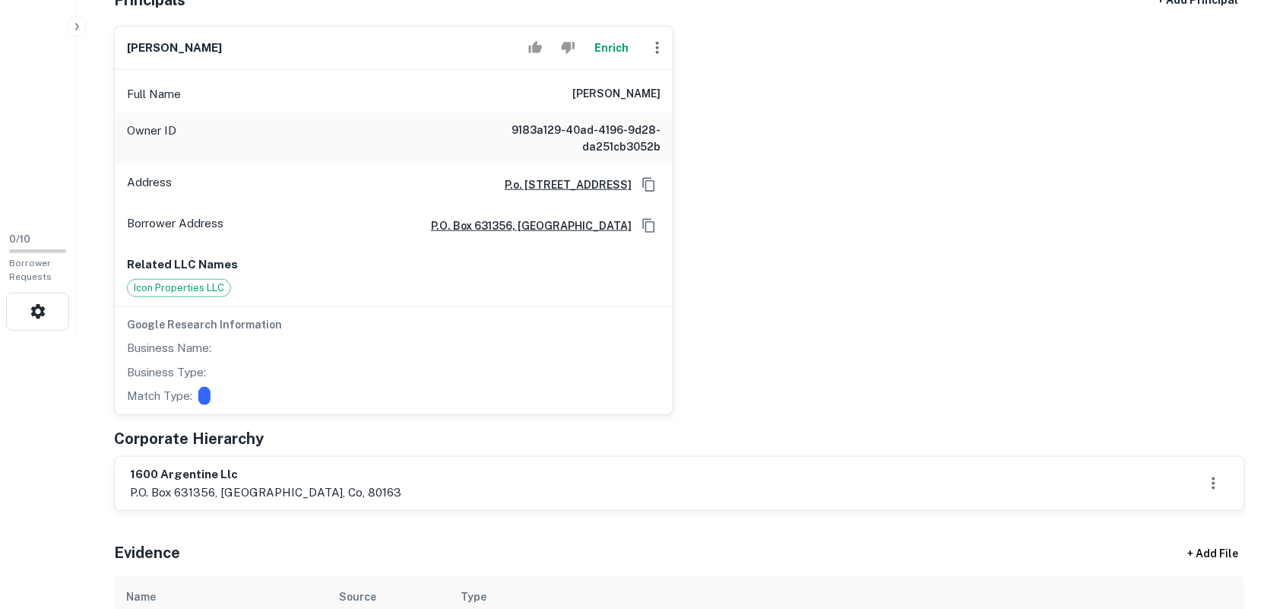
scroll to position [309, 0]
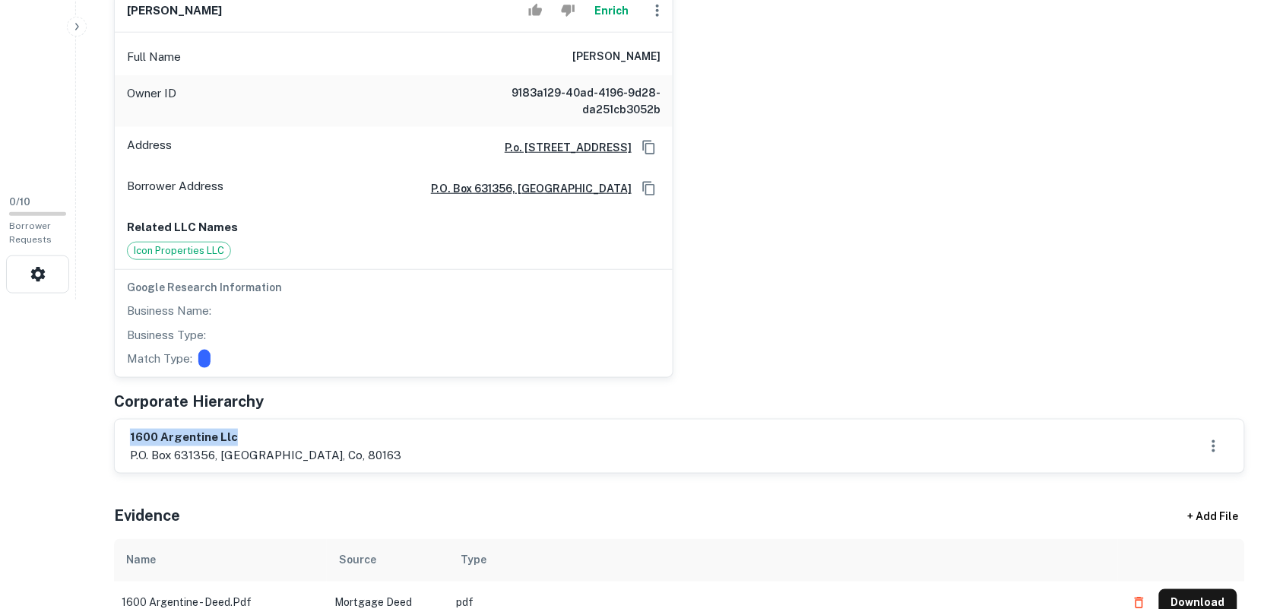
drag, startPoint x: 123, startPoint y: 428, endPoint x: 299, endPoint y: 427, distance: 175.6
click at [280, 427] on div "1600 argentine llc p.o. box 631356, [GEOGRAPHIC_DATA], co, 80163" at bounding box center [679, 446] width 1131 height 55
drag, startPoint x: 309, startPoint y: 427, endPoint x: 87, endPoint y: 336, distance: 239.3
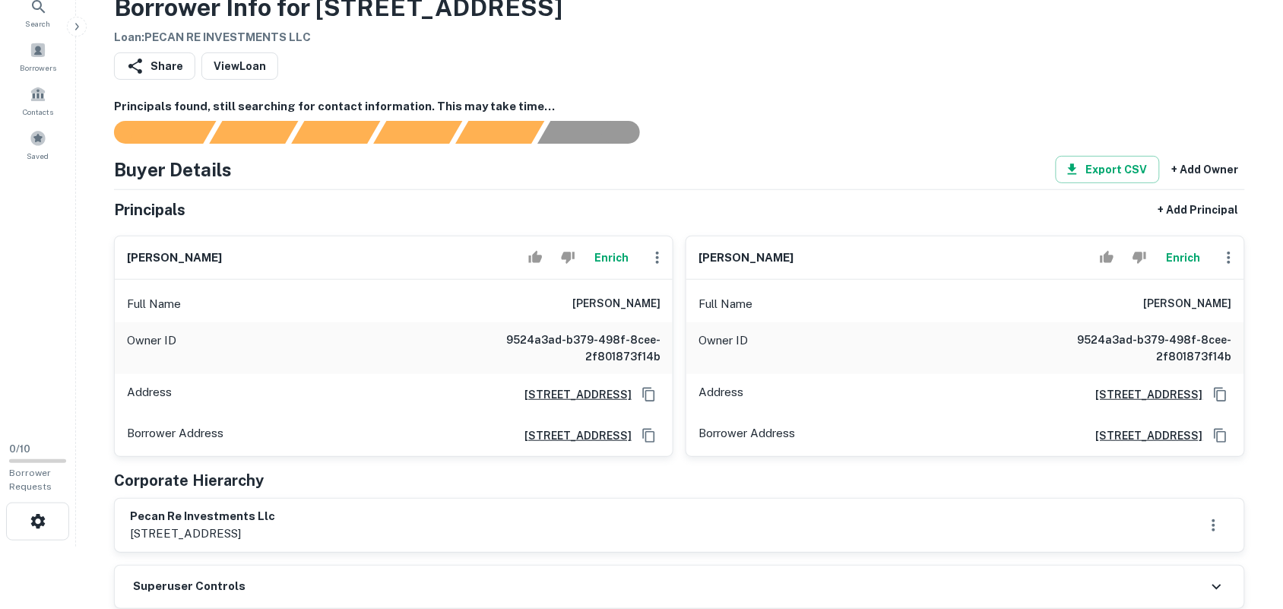
scroll to position [95, 0]
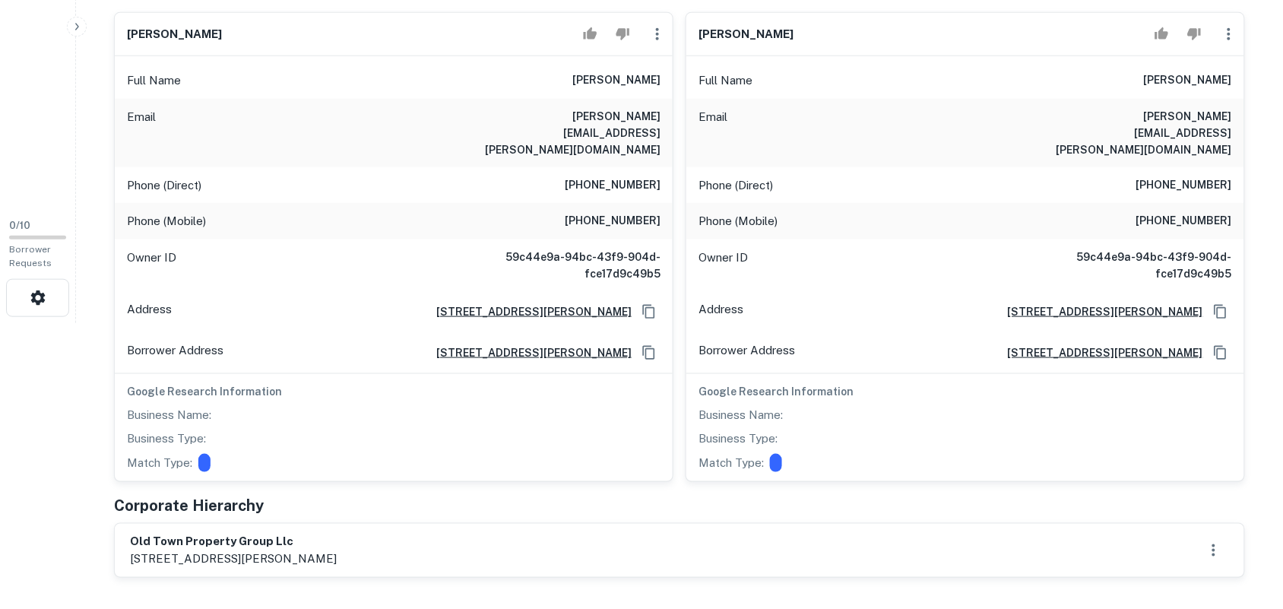
scroll to position [285, 0]
drag, startPoint x: 127, startPoint y: 499, endPoint x: 312, endPoint y: 488, distance: 185.1
click at [312, 491] on div "Principals + Add Principal [PERSON_NAME] Full Name [PERSON_NAME] Email [PERSON_…" at bounding box center [679, 275] width 1131 height 605
drag, startPoint x: 309, startPoint y: 483, endPoint x: 103, endPoint y: 484, distance: 205.2
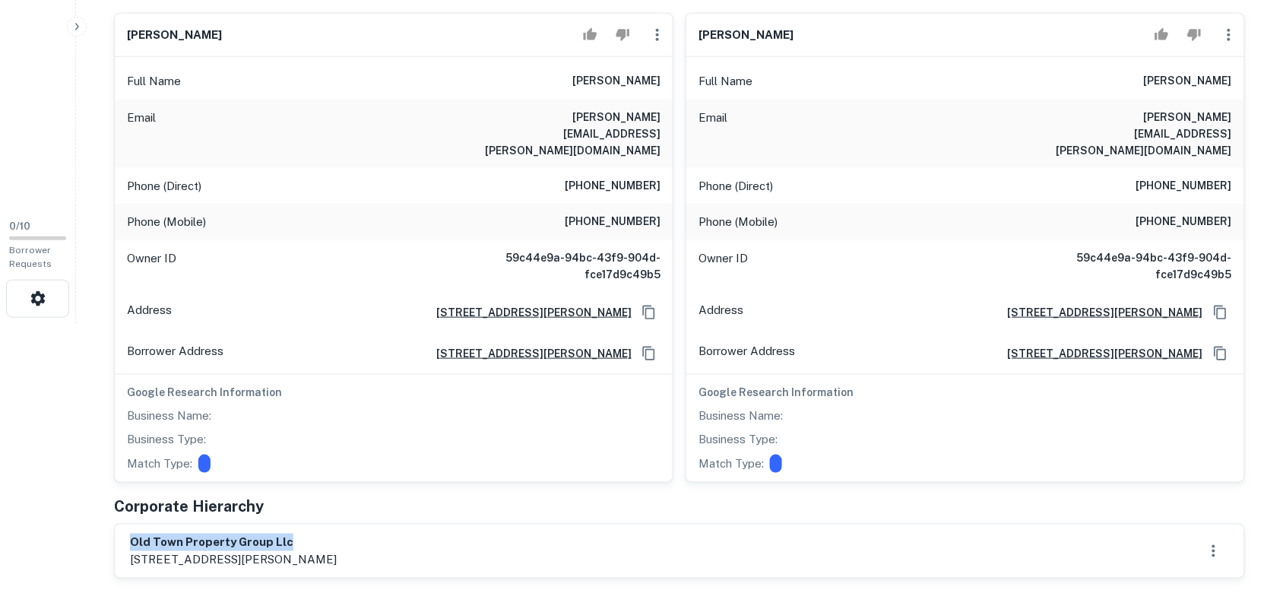
drag, startPoint x: 179, startPoint y: 512, endPoint x: 322, endPoint y: 506, distance: 142.2
click at [327, 534] on div "old town property group llc [STREET_ADDRESS][PERSON_NAME]" at bounding box center [679, 551] width 1099 height 35
copy h6 "old town property group llc"
click at [95, 224] on main "Back to admin Borrower Info for [STREET_ADDRESS][PERSON_NAME] Loan : OLD TOWN P…" at bounding box center [679, 19] width 1207 height 609
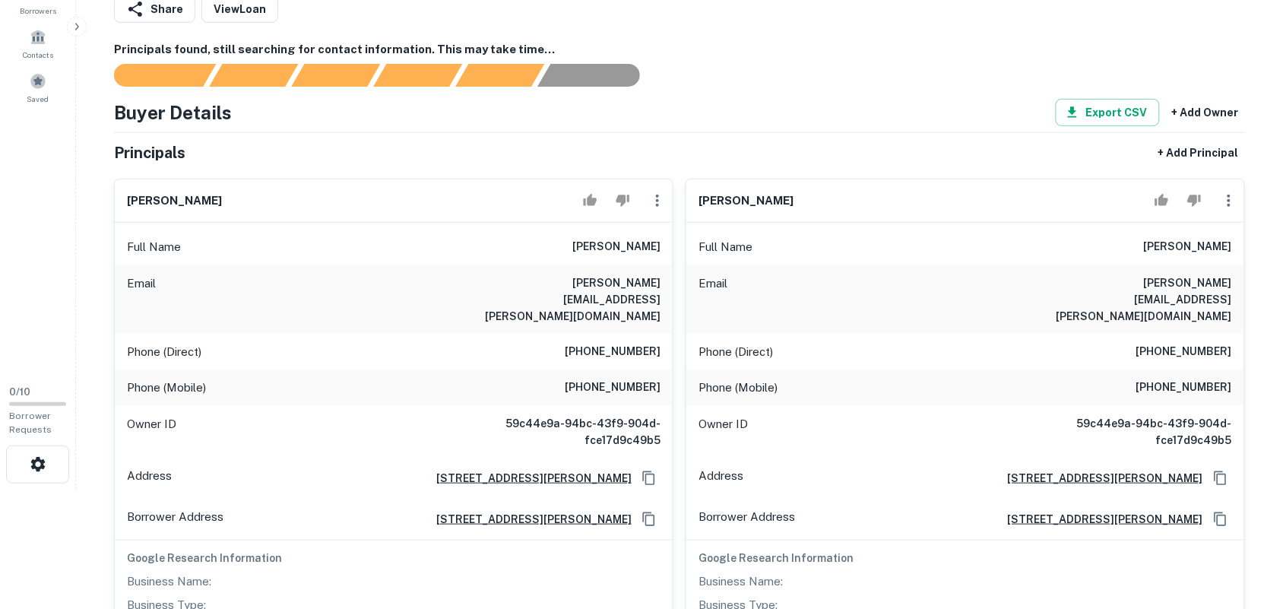
scroll to position [95, 0]
